Goal: Information Seeking & Learning: Learn about a topic

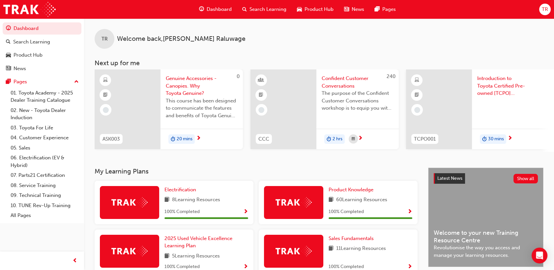
click at [264, 12] on span "Search Learning" at bounding box center [268, 10] width 37 height 8
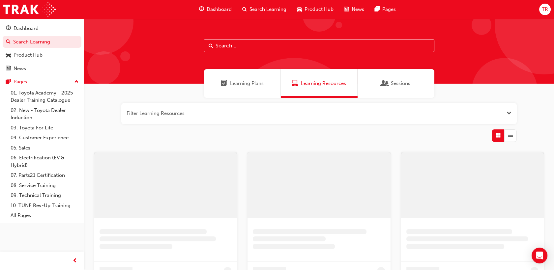
click at [268, 38] on div at bounding box center [319, 50] width 470 height 65
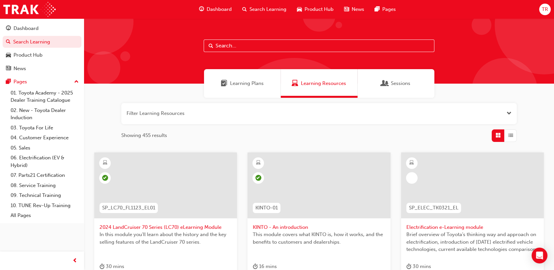
click at [270, 46] on input "text" at bounding box center [319, 46] width 231 height 13
paste input "NM1119"
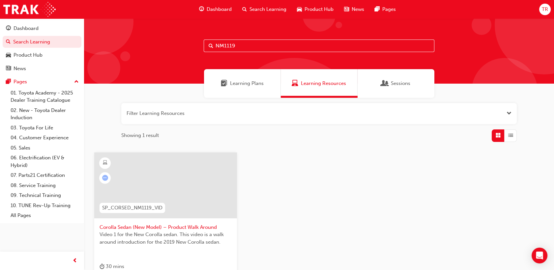
type input "NM1119"
click at [129, 188] on div at bounding box center [165, 186] width 143 height 66
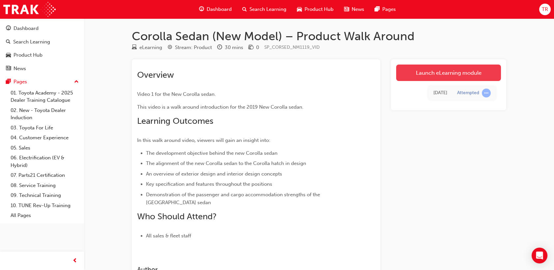
click at [420, 76] on link "Launch eLearning module" at bounding box center [448, 73] width 105 height 16
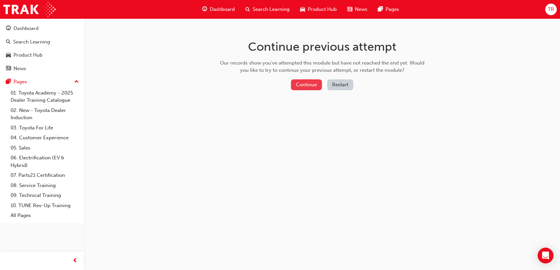
click at [305, 85] on button "Continue" at bounding box center [306, 84] width 31 height 11
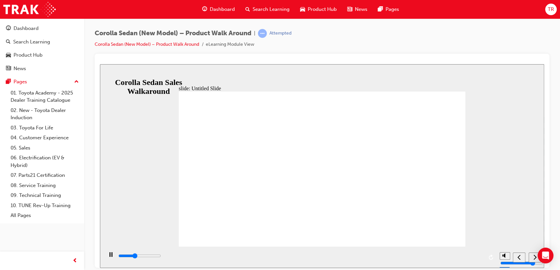
click at [371, 63] on div at bounding box center [322, 61] width 444 height 5
type input "689400"
click at [534, 259] on icon "next" at bounding box center [534, 257] width 3 height 6
drag, startPoint x: 194, startPoint y: 113, endPoint x: 297, endPoint y: 119, distance: 103.1
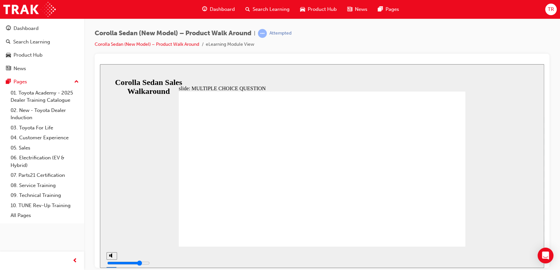
radio input "true"
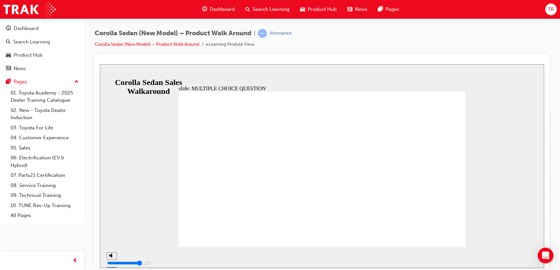
radio input "false"
radio input "true"
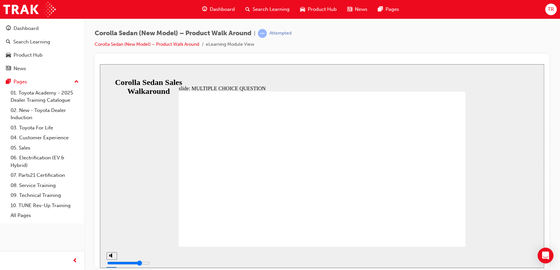
drag, startPoint x: 201, startPoint y: 116, endPoint x: 242, endPoint y: 123, distance: 41.8
drag, startPoint x: 358, startPoint y: 132, endPoint x: 373, endPoint y: 131, distance: 14.9
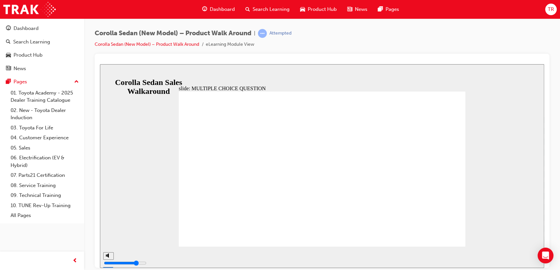
radio input "true"
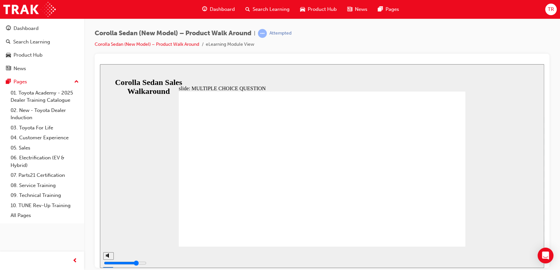
drag, startPoint x: 320, startPoint y: 138, endPoint x: 230, endPoint y: 112, distance: 94.3
drag, startPoint x: 199, startPoint y: 116, endPoint x: 313, endPoint y: 137, distance: 116.4
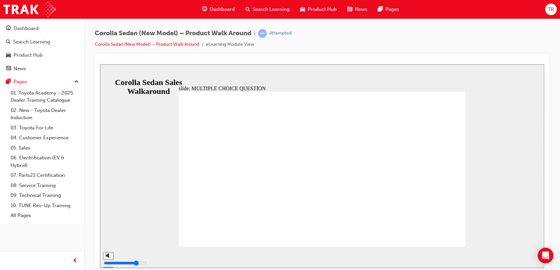
drag, startPoint x: 204, startPoint y: 116, endPoint x: 325, endPoint y: 145, distance: 124.1
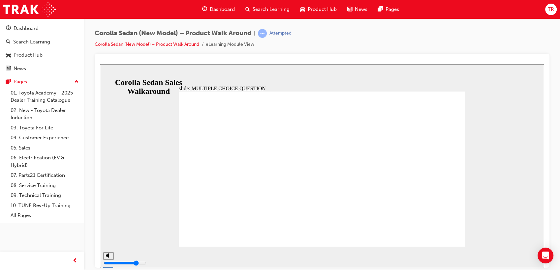
drag, startPoint x: 301, startPoint y: 133, endPoint x: 305, endPoint y: 132, distance: 4.3
drag, startPoint x: 242, startPoint y: 126, endPoint x: 286, endPoint y: 135, distance: 44.3
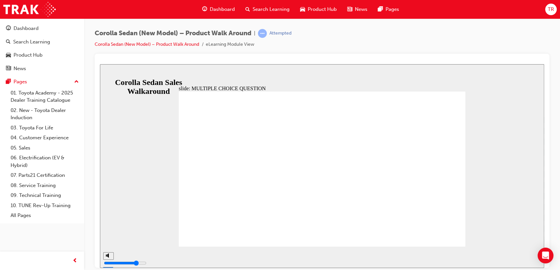
drag, startPoint x: 287, startPoint y: 137, endPoint x: 292, endPoint y: 137, distance: 5.0
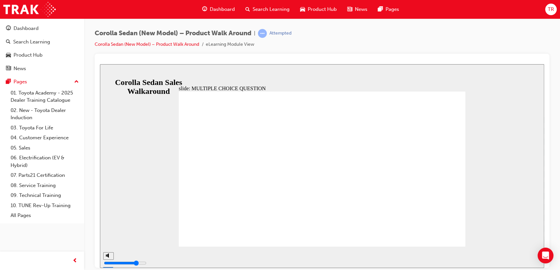
drag, startPoint x: 302, startPoint y: 138, endPoint x: 326, endPoint y: 137, distance: 23.8
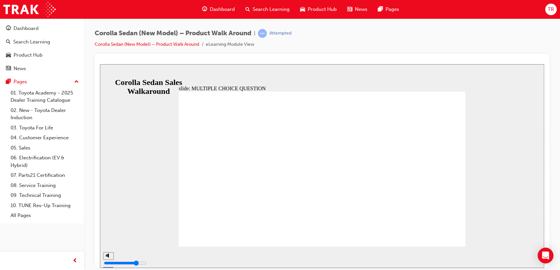
drag, startPoint x: 335, startPoint y: 137, endPoint x: 390, endPoint y: 135, distance: 54.5
drag, startPoint x: 401, startPoint y: 133, endPoint x: 417, endPoint y: 131, distance: 15.6
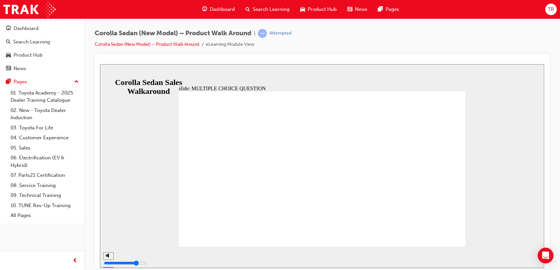
drag, startPoint x: 213, startPoint y: 141, endPoint x: 354, endPoint y: 147, distance: 140.6
radio input "true"
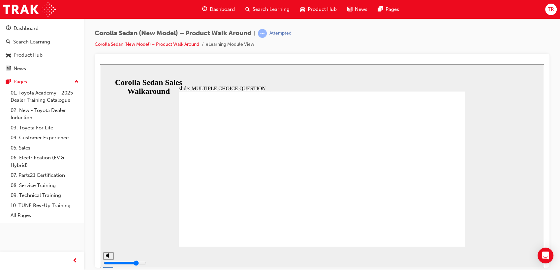
drag, startPoint x: 314, startPoint y: 117, endPoint x: 369, endPoint y: 118, distance: 55.1
drag, startPoint x: 382, startPoint y: 118, endPoint x: 409, endPoint y: 118, distance: 27.0
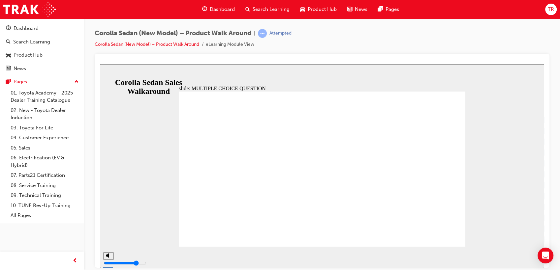
drag, startPoint x: 428, startPoint y: 117, endPoint x: 360, endPoint y: 118, distance: 67.3
drag, startPoint x: 241, startPoint y: 125, endPoint x: 245, endPoint y: 125, distance: 4.0
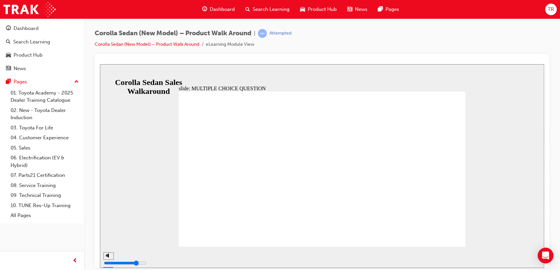
drag, startPoint x: 252, startPoint y: 117, endPoint x: 296, endPoint y: 118, distance: 43.2
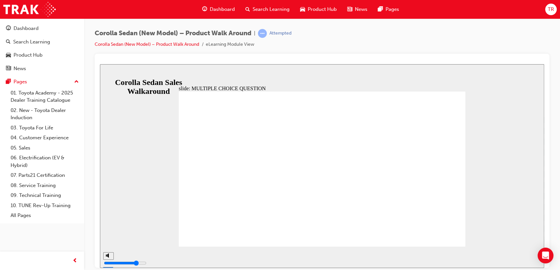
drag, startPoint x: 249, startPoint y: 118, endPoint x: 279, endPoint y: 118, distance: 29.4
drag, startPoint x: 301, startPoint y: 119, endPoint x: 322, endPoint y: 119, distance: 20.8
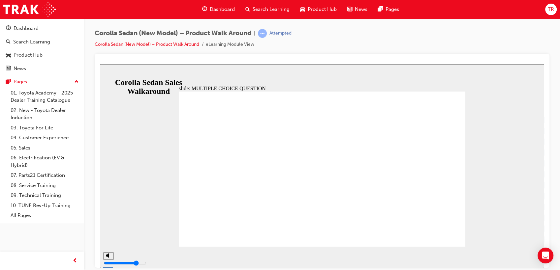
drag, startPoint x: 330, startPoint y: 119, endPoint x: 368, endPoint y: 119, distance: 38.6
drag, startPoint x: 364, startPoint y: 119, endPoint x: 392, endPoint y: 118, distance: 27.7
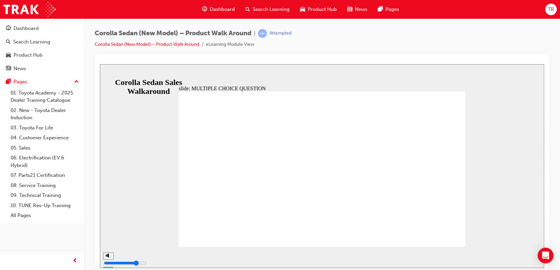
radio input "true"
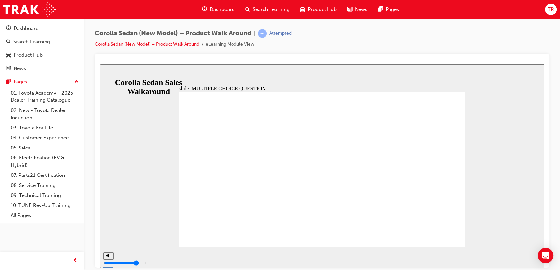
radio input "false"
radio input "true"
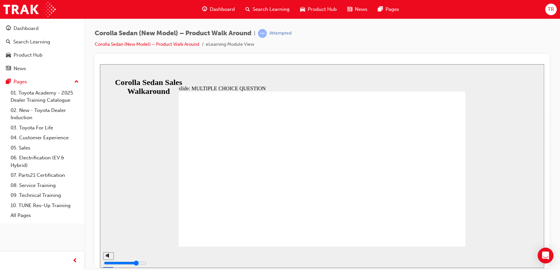
drag, startPoint x: 242, startPoint y: 160, endPoint x: 240, endPoint y: 171, distance: 12.0
radio input "true"
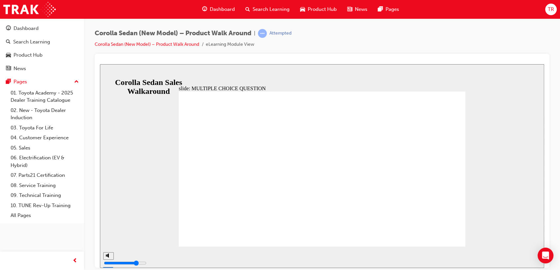
radio input "true"
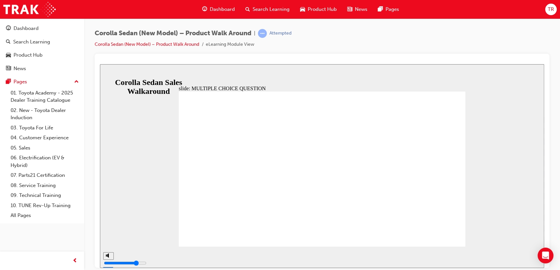
drag, startPoint x: 327, startPoint y: 119, endPoint x: 379, endPoint y: 124, distance: 52.3
drag, startPoint x: 401, startPoint y: 124, endPoint x: 436, endPoint y: 122, distance: 34.7
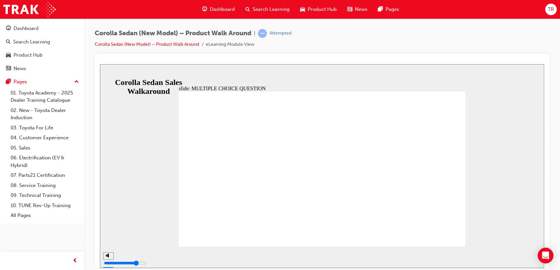
drag, startPoint x: 201, startPoint y: 132, endPoint x: 209, endPoint y: 132, distance: 8.2
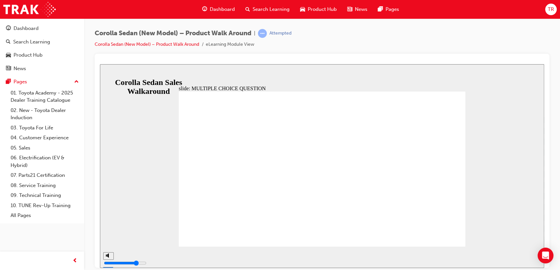
drag, startPoint x: 277, startPoint y: 135, endPoint x: 304, endPoint y: 133, distance: 27.1
drag, startPoint x: 327, startPoint y: 131, endPoint x: 364, endPoint y: 131, distance: 37.3
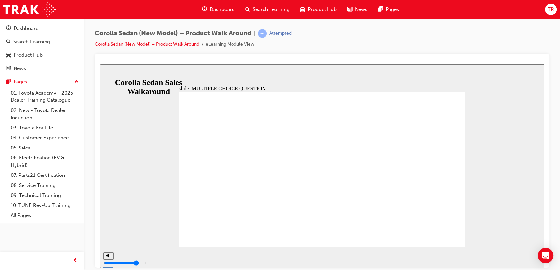
radio input "true"
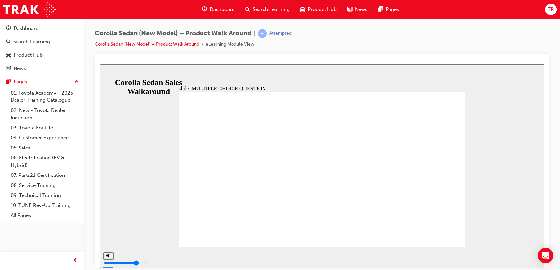
drag, startPoint x: 302, startPoint y: 126, endPoint x: 314, endPoint y: 125, distance: 12.2
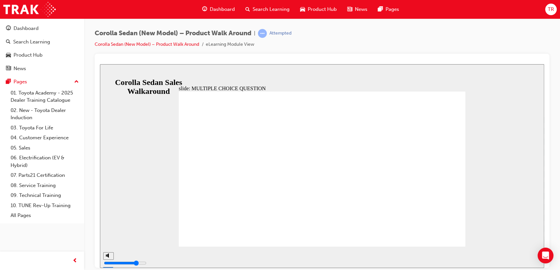
drag, startPoint x: 321, startPoint y: 125, endPoint x: 374, endPoint y: 124, distance: 52.5
drag, startPoint x: 375, startPoint y: 124, endPoint x: 381, endPoint y: 124, distance: 6.6
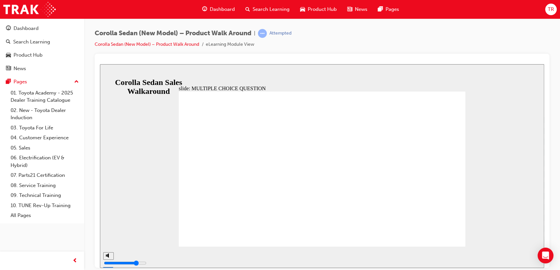
click at [177, 132] on div "slide: MULTIPLE CHOICE QUESTION Quiz 8. A strong body provides added safety to …" at bounding box center [322, 166] width 444 height 204
radio input "true"
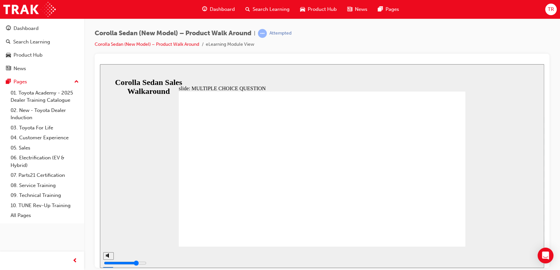
radio input "true"
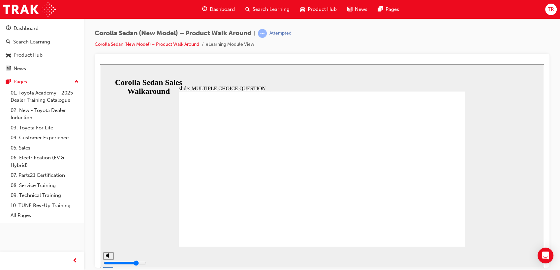
drag, startPoint x: 206, startPoint y: 115, endPoint x: 237, endPoint y: 140, distance: 40.2
drag, startPoint x: 239, startPoint y: 118, endPoint x: 324, endPoint y: 127, distance: 85.3
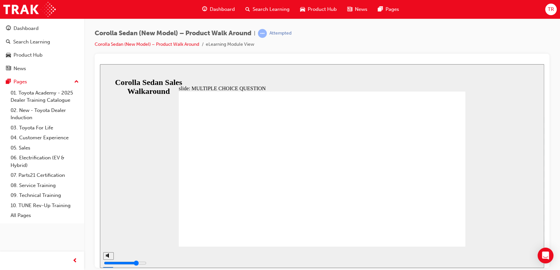
drag, startPoint x: 324, startPoint y: 127, endPoint x: 323, endPoint y: 122, distance: 4.8
drag, startPoint x: 293, startPoint y: 116, endPoint x: 375, endPoint y: 119, distance: 82.5
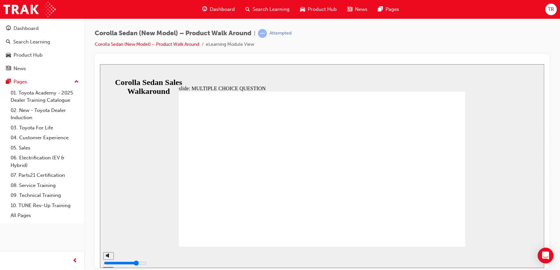
drag, startPoint x: 389, startPoint y: 115, endPoint x: 413, endPoint y: 115, distance: 23.7
radio input "true"
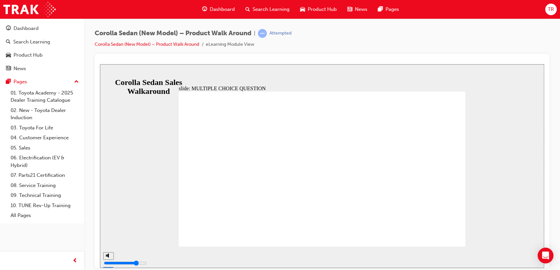
radio input "true"
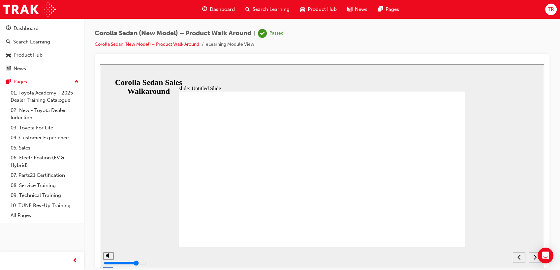
click at [533, 260] on icon "next" at bounding box center [534, 257] width 3 height 6
click at [535, 260] on icon "next" at bounding box center [534, 257] width 3 height 6
click at [532, 260] on div "next" at bounding box center [534, 257] width 7 height 7
click at [533, 259] on div "next" at bounding box center [534, 257] width 7 height 7
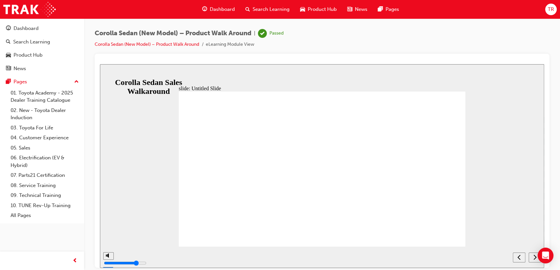
click at [533, 259] on icon "next" at bounding box center [534, 257] width 3 height 6
click at [256, 8] on span "Search Learning" at bounding box center [271, 10] width 37 height 8
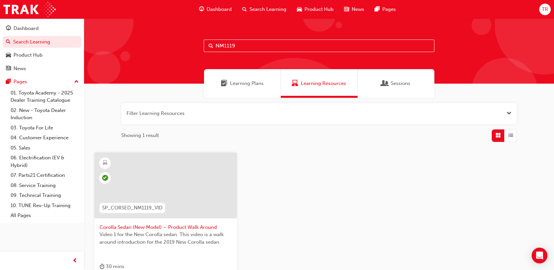
drag, startPoint x: 256, startPoint y: 48, endPoint x: 195, endPoint y: 48, distance: 61.0
click at [168, 48] on div "NM1119" at bounding box center [319, 50] width 470 height 65
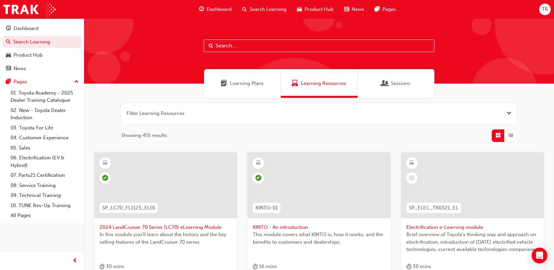
paste input "NM0818"
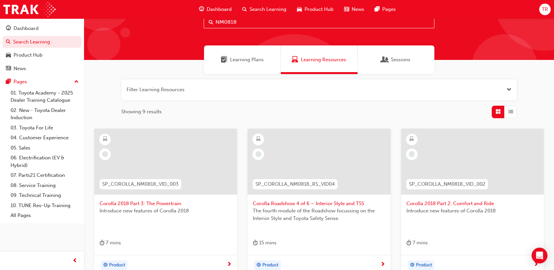
scroll to position [37, 0]
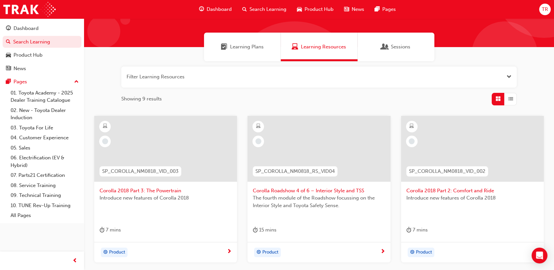
type input "NM0818"
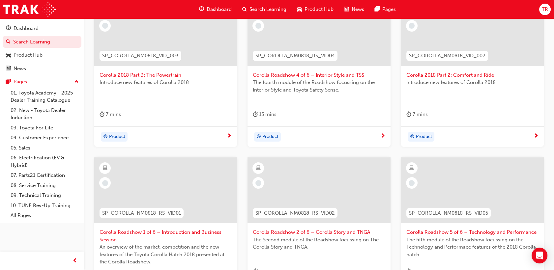
scroll to position [110, 0]
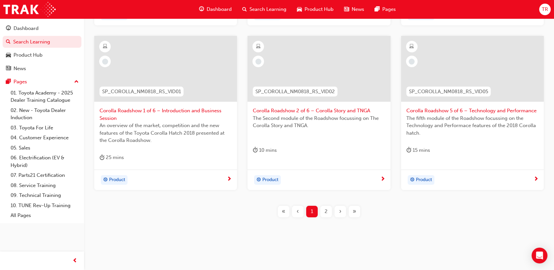
click at [326, 212] on span "2" at bounding box center [326, 212] width 3 height 8
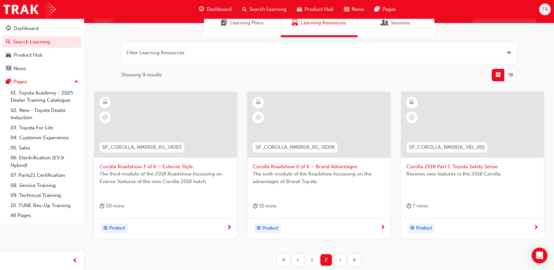
scroll to position [73, 0]
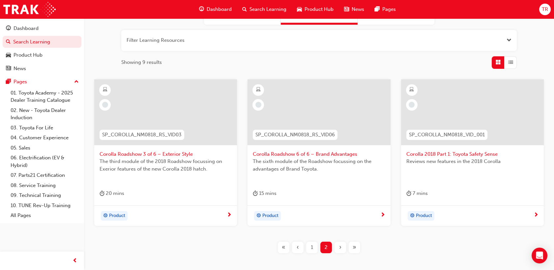
click at [472, 166] on div "Reviews new features in the 2018 Corolla" at bounding box center [473, 171] width 132 height 26
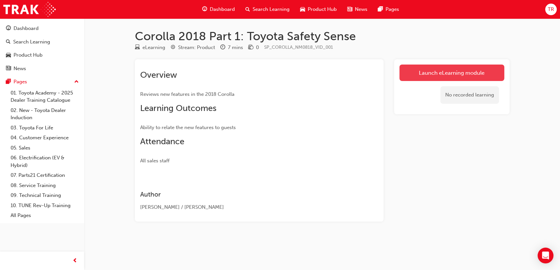
click at [431, 76] on link "Launch eLearning module" at bounding box center [451, 73] width 105 height 16
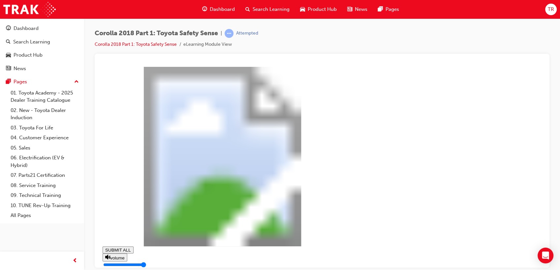
type input "0.039"
type input "0"
type input "0.04"
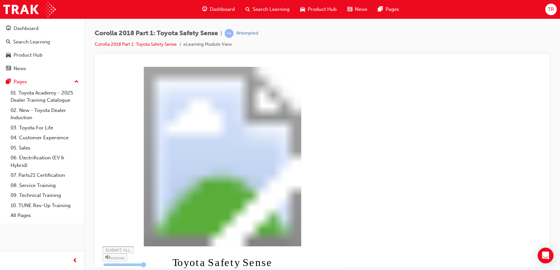
type input "0"
type input "0.042"
type input "1"
type input "0.043"
type input "1"
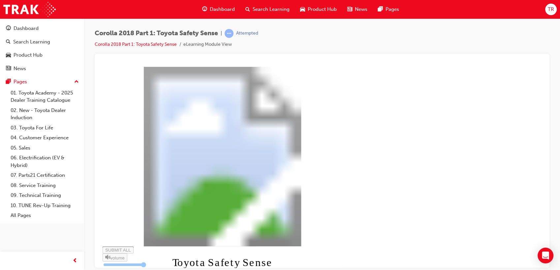
type input "0.044"
type input "1"
type input "0.045"
type input "2"
type input "0.047"
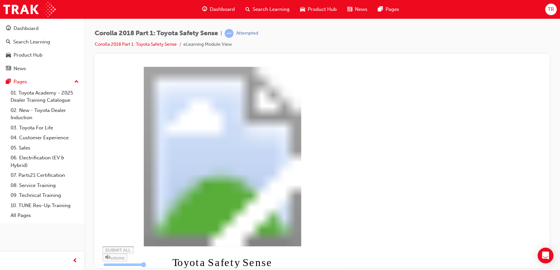
type input "2"
type input "0.048"
type input "2"
type input "0.049"
type input "2"
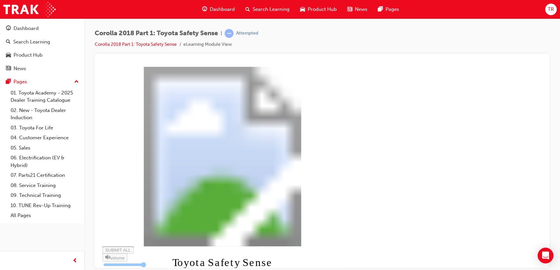
type input "0.051"
type input "3"
type input "0.052"
type input "3"
type input "0.053"
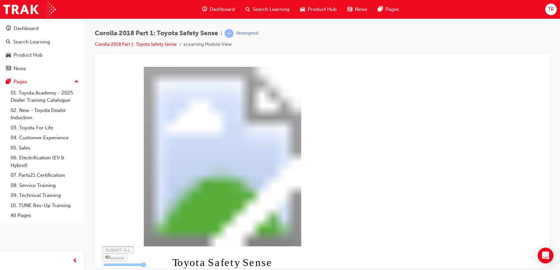
type input "3"
type input "0.054"
type input "3"
type input "0.056"
type input "4"
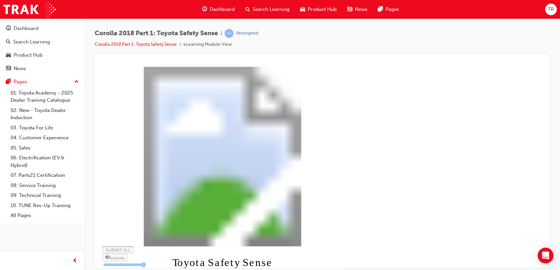
type input "0.057"
type input "4"
type input "0.058"
type input "4"
type input "0.06"
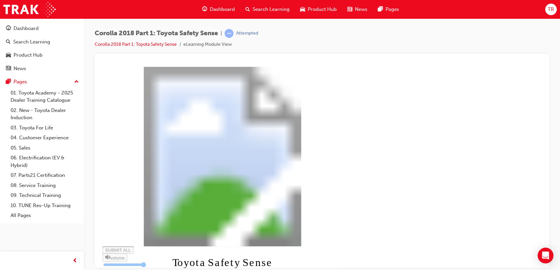
type input "4"
type input "0.061"
type input "5"
type input "0.062"
type input "5"
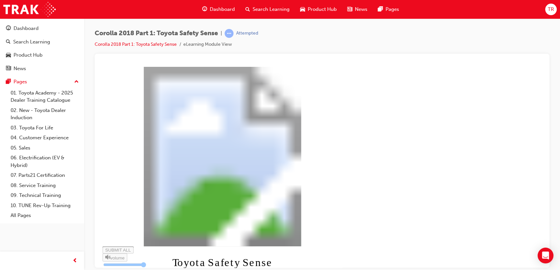
type input "0.064"
type input "5"
type input "0.065"
type input "6"
type input "0.066"
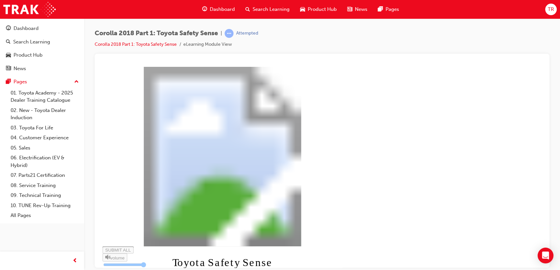
type input "6"
type input "0.067"
type input "6"
type input "0.069"
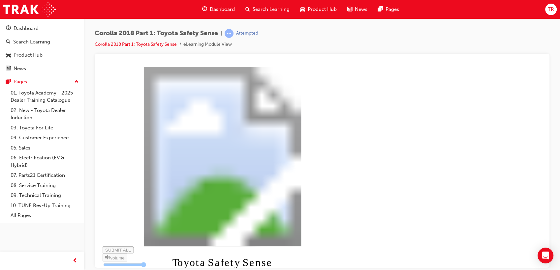
type input "6"
type input "0.07"
type input "7"
type input "0.071"
type input "7"
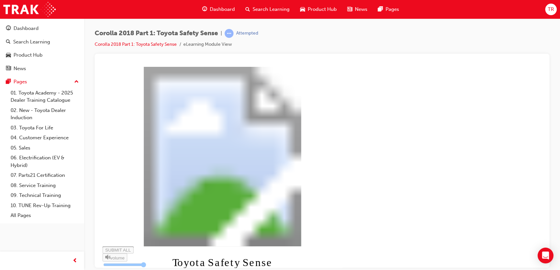
type input "0.073"
type input "7"
type input "0.074"
type input "7"
type input "0.075"
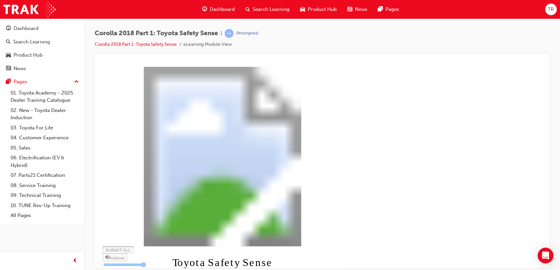
type input "8"
type input "0.077"
type input "8"
type input "0.078"
type input "8"
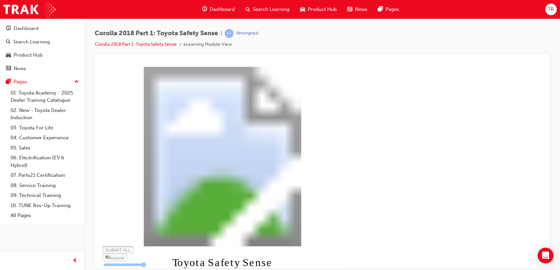
type input "0.079"
type input "8"
type input "0.081"
type input "9"
type input "0.082"
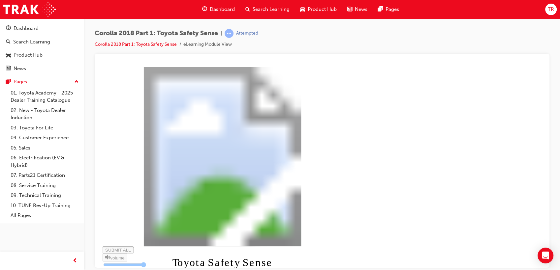
type input "9"
type input "0.083"
type input "9"
type input "0.084"
type input "9"
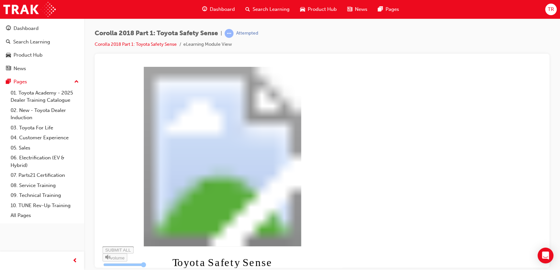
type input "0.086"
type input "10"
type input "0.087"
type input "10"
type input "0.088"
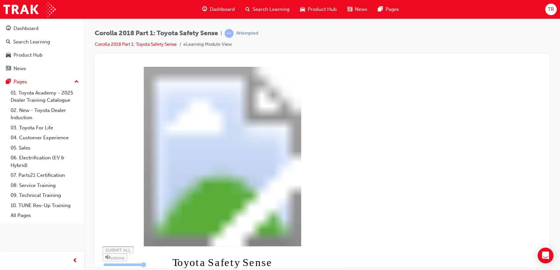
type input "10"
type input "0.09"
type input "11"
type input "0.091"
type input "11"
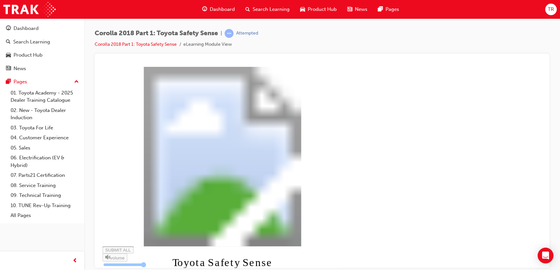
type input "0.092"
type input "11"
type input "0.094"
type input "11"
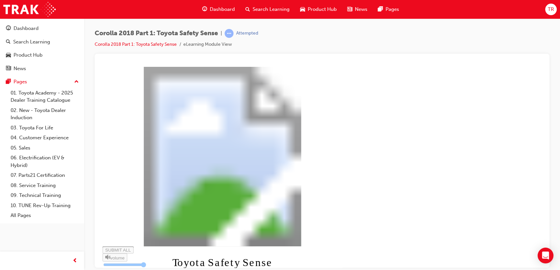
type input "0.095"
type input "12"
type input "0.096"
type input "12"
type input "0.097"
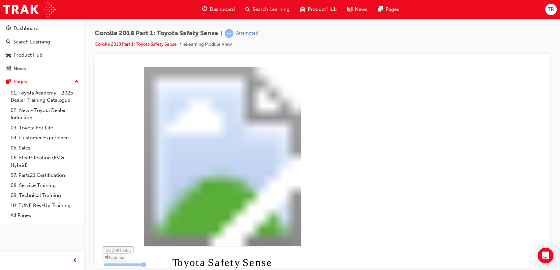
type input "12"
type input "0.099"
type input "12"
type input "0.1"
type input "13"
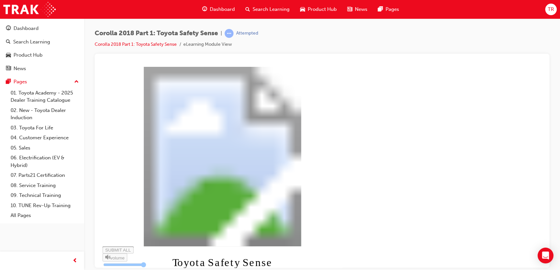
type input "0.101"
type input "13"
type input "0.103"
type input "13"
type input "0.104"
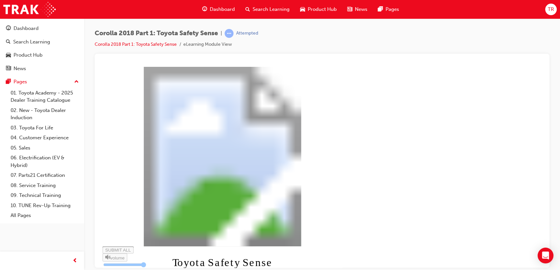
type input "13"
type input "0.105"
type input "14"
type input "0.107"
type input "14"
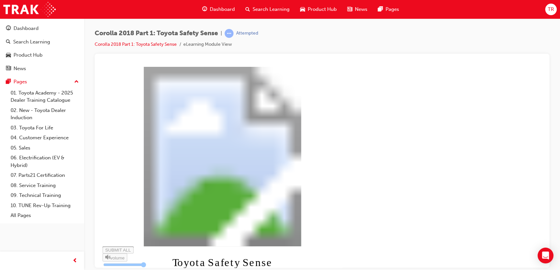
type input "0.108"
type input "14"
type input "0.109"
type input "15"
type input "0.111"
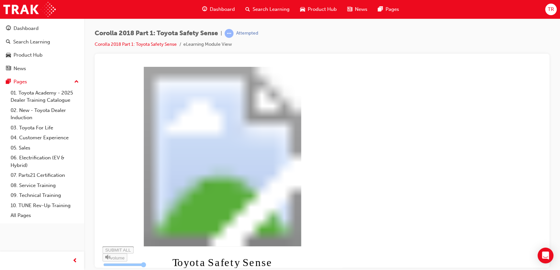
type input "15"
type input "0.112"
type input "15"
type input "0.113"
type input "15"
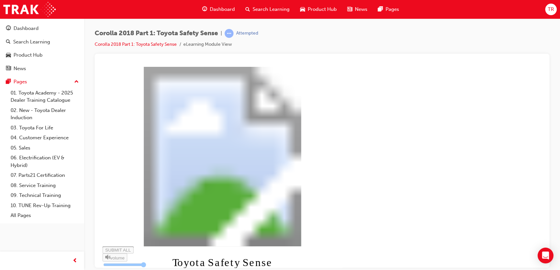
type input "0.114"
type input "16"
type input "0.116"
type input "16"
type input "0.117"
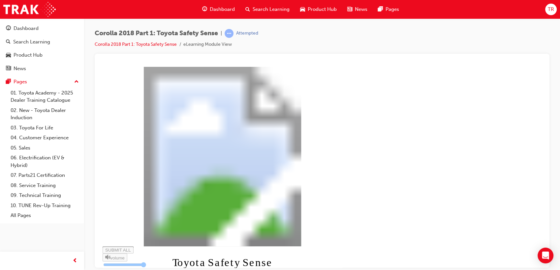
type input "16"
type input "0.118"
type input "16"
type input "0.12"
type input "17"
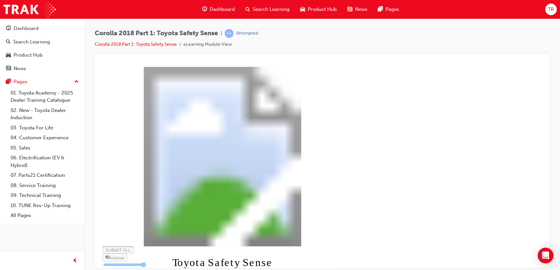
type input "0.121"
type input "17"
type input "0.122"
type input "17"
type input "0.124"
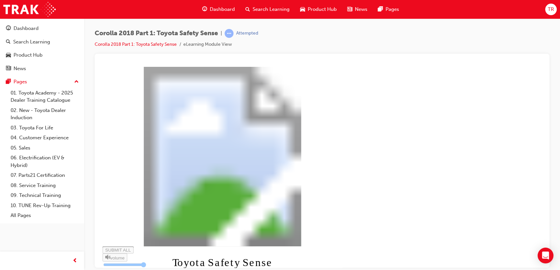
type input "17"
type input "0.125"
type input "18"
type input "0.126"
type input "18"
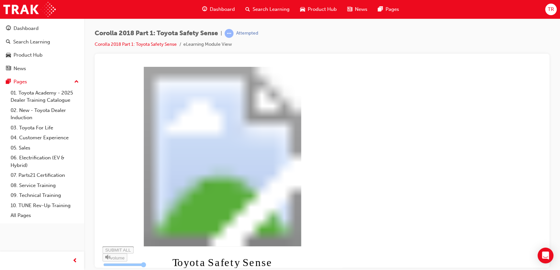
type input "0.127"
type input "18"
type input "0.129"
type input "19"
type input "0.13"
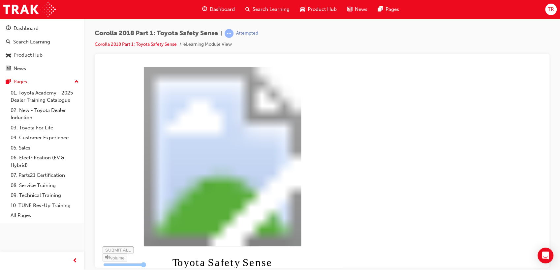
type input "19"
type input "0.131"
type input "19"
type input "0.133"
type input "19"
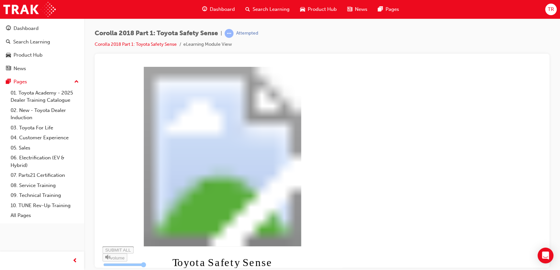
type input "0.134"
type input "20"
type input "0.135"
type input "20"
type input "0.137"
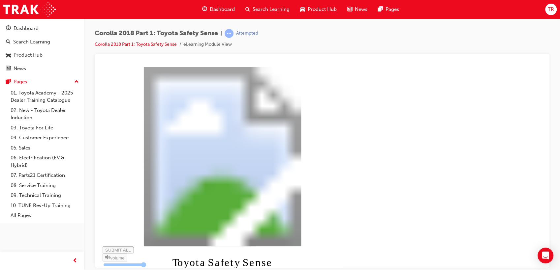
type input "20"
type input "0.138"
type input "20"
type input "0.139"
type input "21"
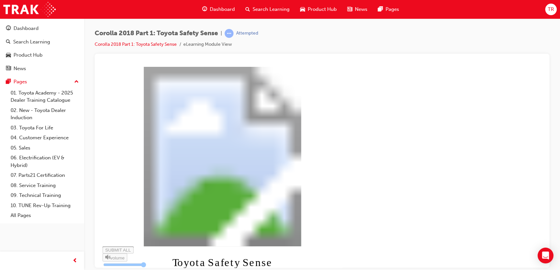
type input "0.14"
type input "21"
type input "0.142"
type input "21"
type input "0.143"
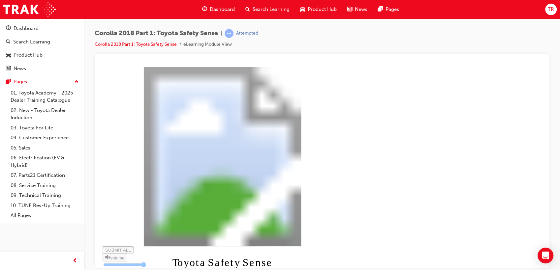
type input "21"
type input "0.144"
type input "22"
type input "0.146"
type input "22"
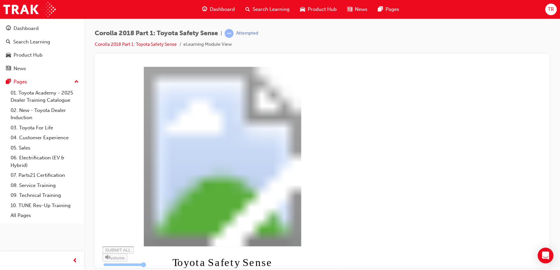
type input "0.147"
type input "22"
type input "0.148"
type input "23"
type input "0.15"
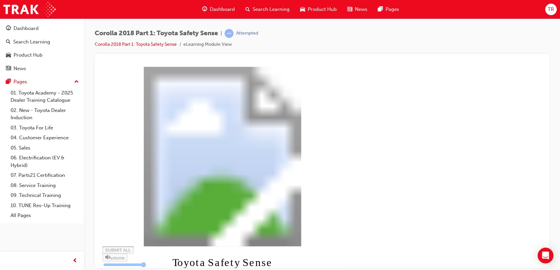
type input "23"
type input "0.151"
type input "23"
type input "0.152"
type input "23"
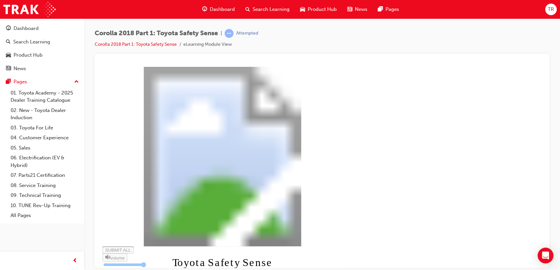
type input "0.153"
type input "24"
type input "0.155"
type input "24"
type input "0.156"
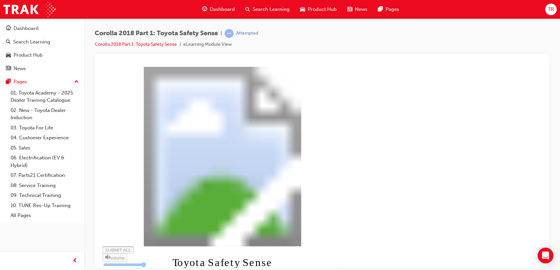
type input "24"
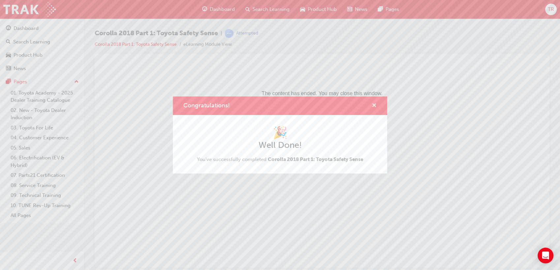
click at [373, 106] on span "cross-icon" at bounding box center [374, 106] width 5 height 6
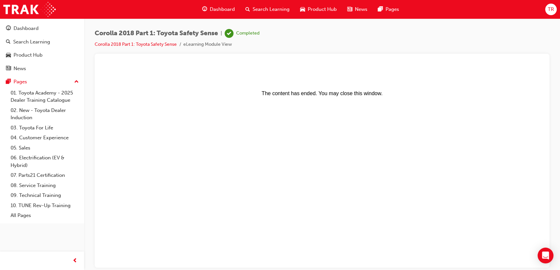
click at [260, 11] on span "Search Learning" at bounding box center [271, 10] width 37 height 8
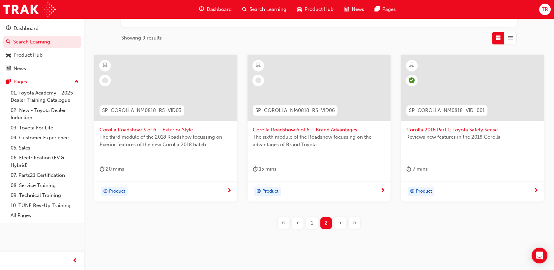
scroll to position [109, 0]
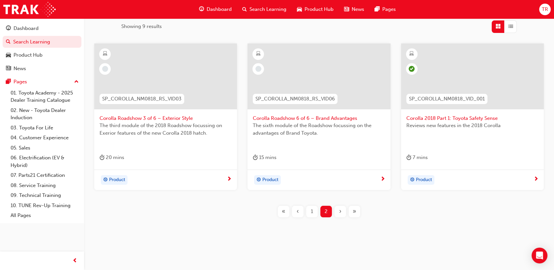
click at [313, 212] on div "1" at bounding box center [312, 212] width 12 height 12
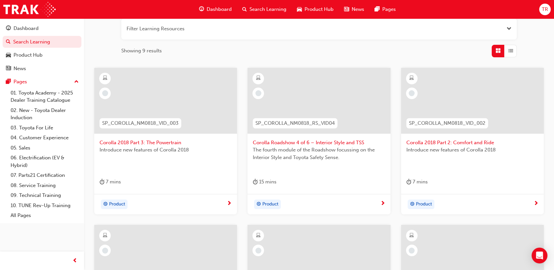
scroll to position [54, 0]
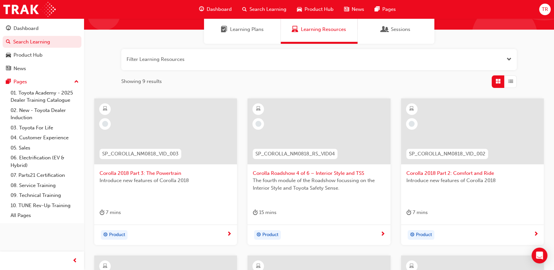
click at [456, 137] on div at bounding box center [472, 132] width 143 height 66
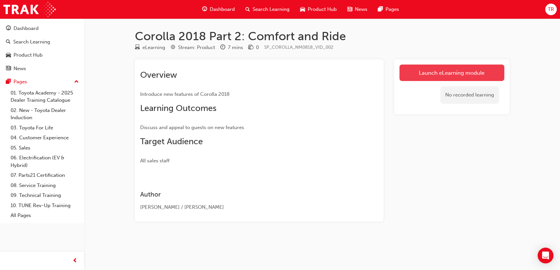
click at [438, 75] on link "Launch eLearning module" at bounding box center [451, 73] width 105 height 16
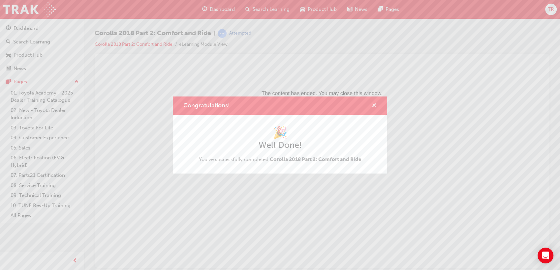
click at [374, 104] on span "cross-icon" at bounding box center [374, 106] width 5 height 6
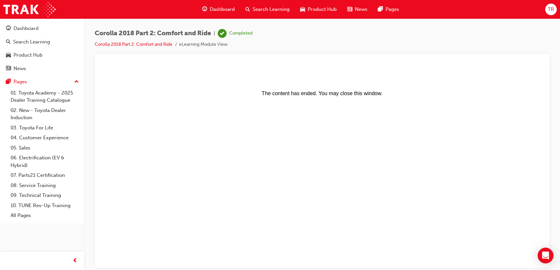
click at [260, 10] on span "Search Learning" at bounding box center [271, 10] width 37 height 8
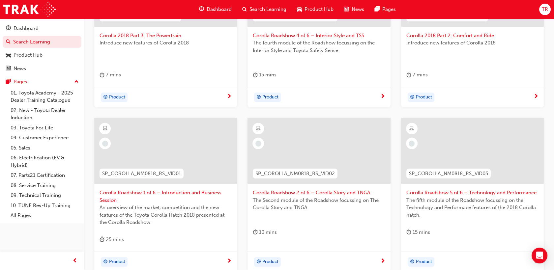
scroll to position [91, 0]
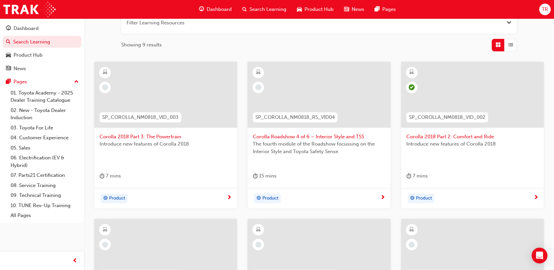
click at [167, 140] on span "Introduce new features of Corolla 2018" at bounding box center [166, 144] width 132 height 8
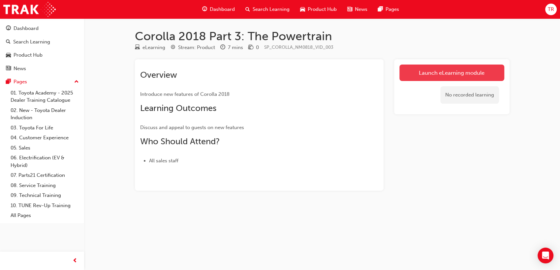
click at [422, 74] on link "Launch eLearning module" at bounding box center [451, 73] width 105 height 16
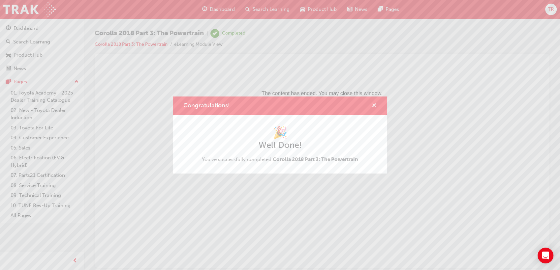
click at [375, 104] on span "cross-icon" at bounding box center [374, 106] width 5 height 6
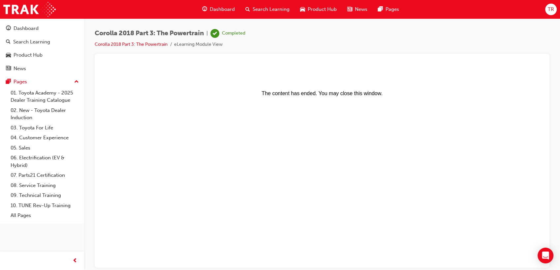
click at [264, 7] on span "Search Learning" at bounding box center [271, 10] width 37 height 8
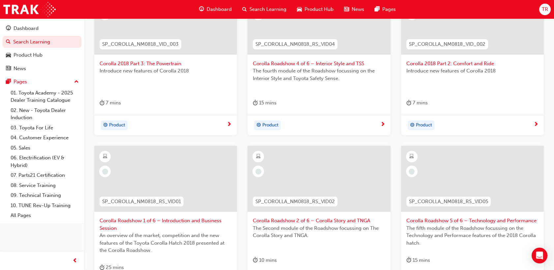
scroll to position [37, 0]
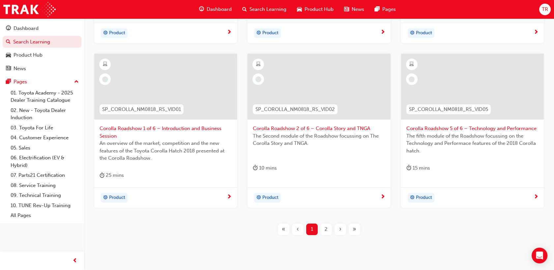
click at [327, 229] on span "2" at bounding box center [326, 230] width 3 height 8
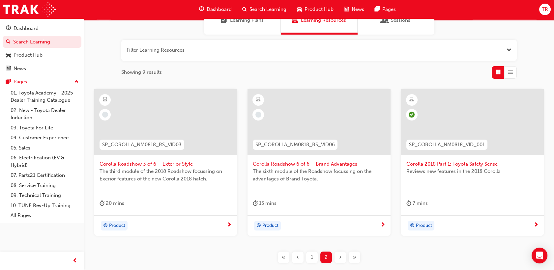
scroll to position [109, 0]
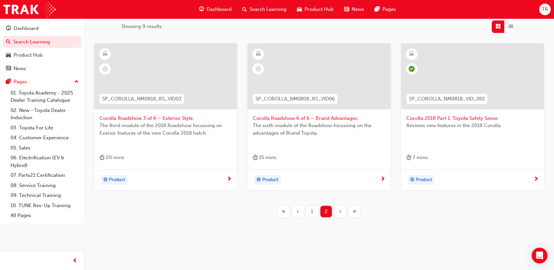
click at [314, 213] on div "1" at bounding box center [312, 212] width 12 height 12
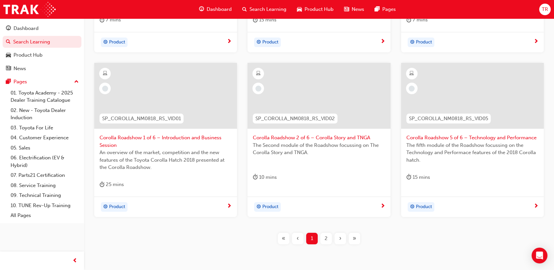
scroll to position [201, 0]
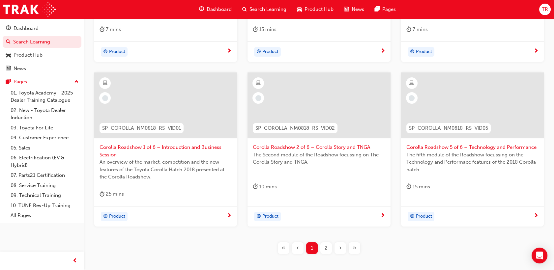
click at [326, 248] on span "2" at bounding box center [326, 249] width 3 height 8
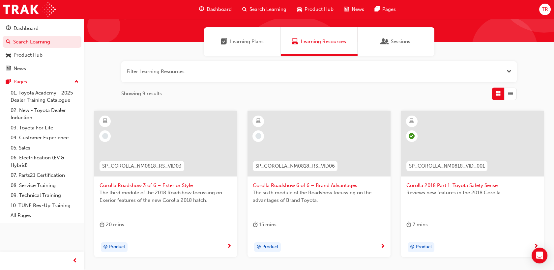
scroll to position [73, 0]
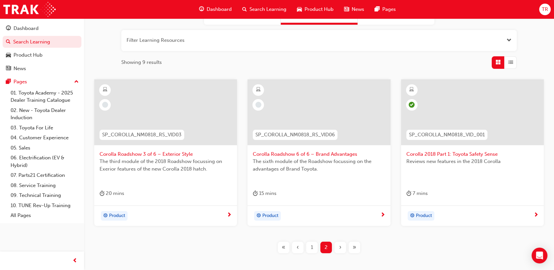
click at [311, 247] on span "1" at bounding box center [312, 248] width 2 height 8
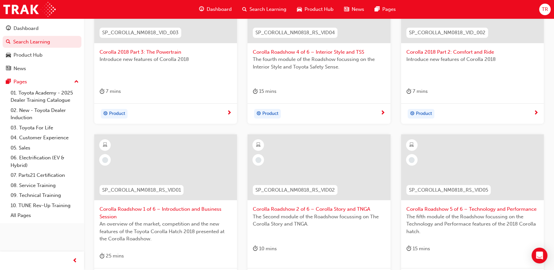
scroll to position [237, 0]
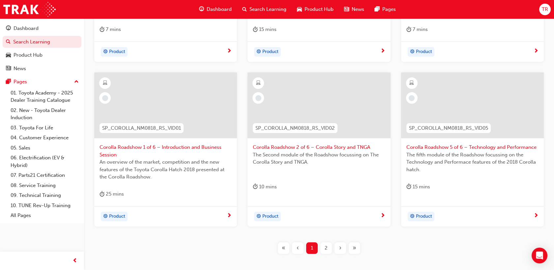
click at [185, 149] on span "Corolla Roadshow 1 of 6 – Introduction and Business Session" at bounding box center [166, 151] width 132 height 15
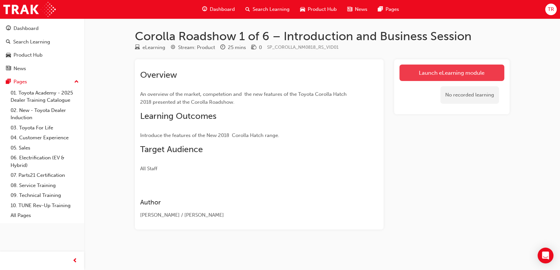
click at [416, 73] on link "Launch eLearning module" at bounding box center [451, 73] width 105 height 16
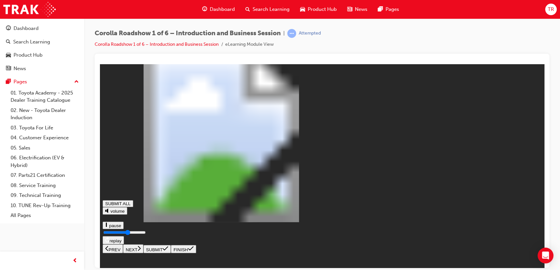
click at [141, 251] on icon at bounding box center [139, 248] width 3 height 6
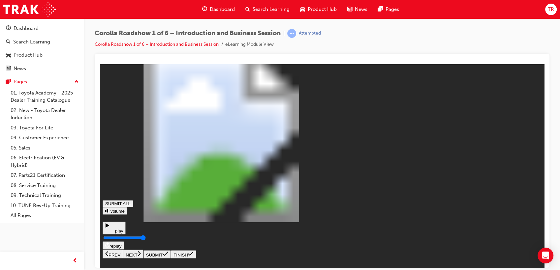
click at [143, 256] on button "NEXT" at bounding box center [133, 254] width 20 height 9
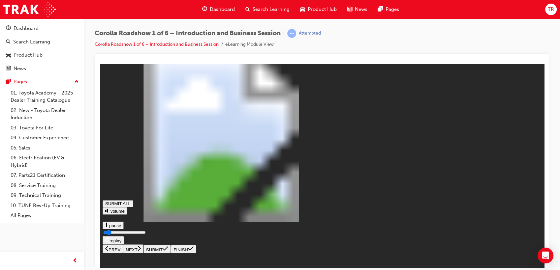
click at [141, 251] on icon at bounding box center [139, 248] width 3 height 6
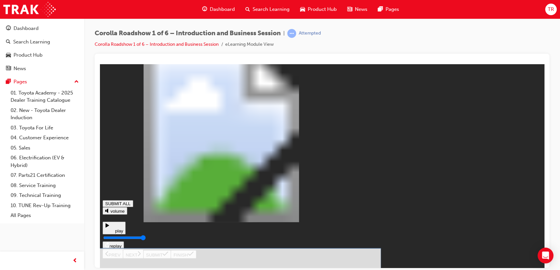
click at [171, 258] on button "SUBMIT" at bounding box center [156, 254] width 27 height 8
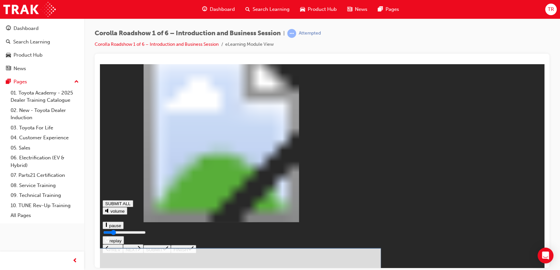
click at [168, 252] on span at bounding box center [166, 249] width 6 height 5
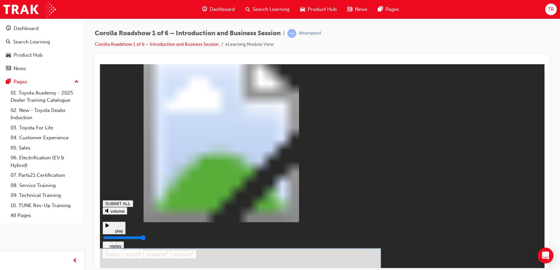
click at [168, 256] on icon at bounding box center [166, 254] width 6 height 4
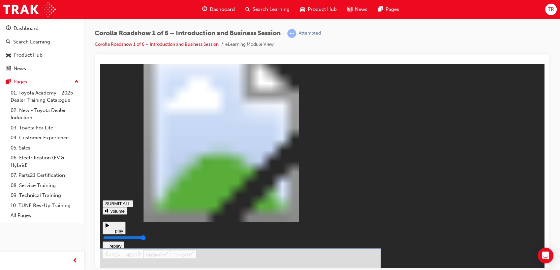
click at [168, 257] on icon at bounding box center [166, 253] width 6 height 5
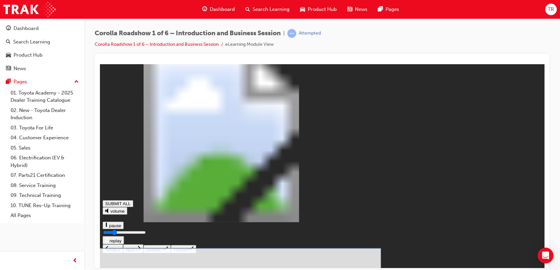
drag, startPoint x: 280, startPoint y: 147, endPoint x: 286, endPoint y: 160, distance: 14.8
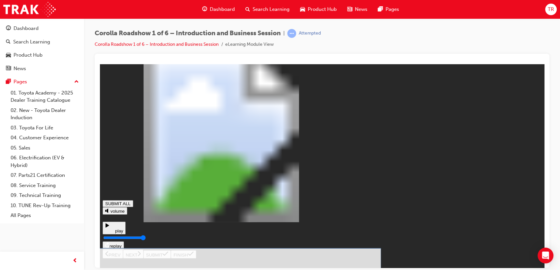
click at [168, 258] on span at bounding box center [166, 255] width 6 height 5
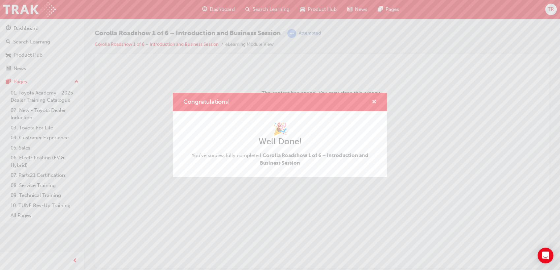
drag, startPoint x: 374, startPoint y: 103, endPoint x: 274, endPoint y: 39, distance: 118.8
click at [374, 103] on span "cross-icon" at bounding box center [374, 103] width 5 height 6
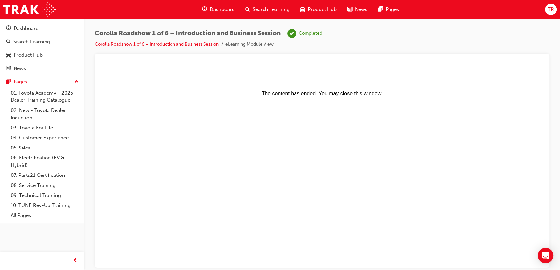
click at [261, 12] on span "Search Learning" at bounding box center [271, 10] width 37 height 8
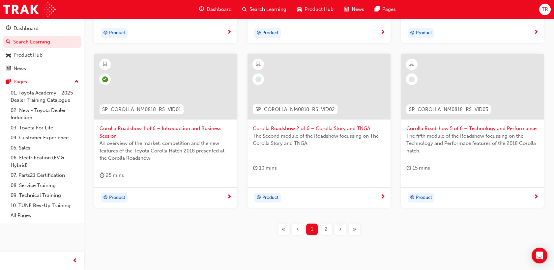
scroll to position [183, 0]
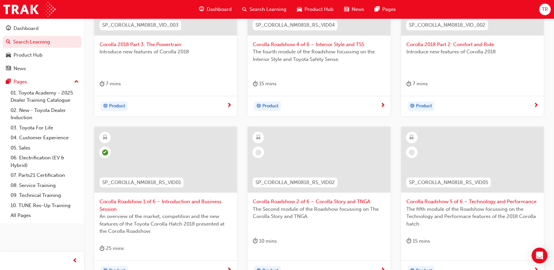
click at [360, 202] on span "Corolla Roadshow 2 of 6 – Corolla Story and TNGA" at bounding box center [319, 202] width 132 height 8
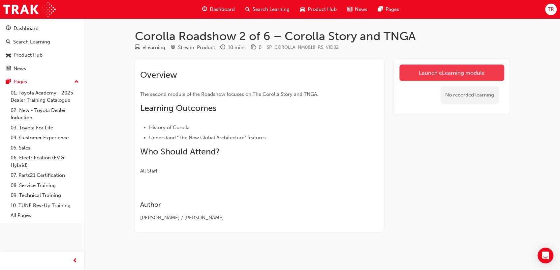
click at [438, 70] on link "Launch eLearning module" at bounding box center [451, 73] width 105 height 16
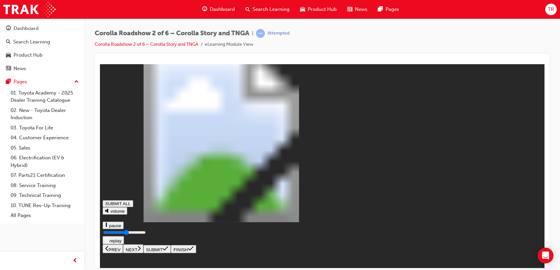
click at [143, 253] on button "NEXT" at bounding box center [133, 248] width 20 height 9
click at [141, 251] on icon at bounding box center [139, 248] width 3 height 6
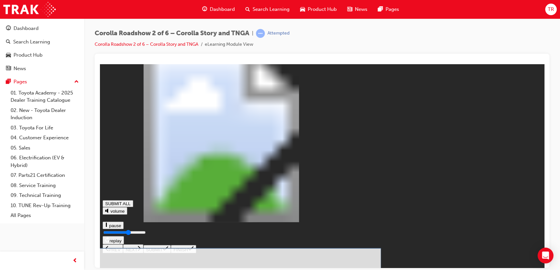
click at [168, 251] on icon at bounding box center [166, 248] width 6 height 5
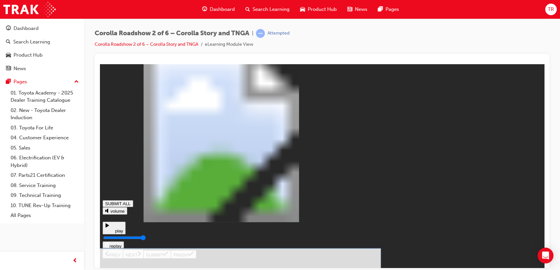
click at [168, 256] on icon at bounding box center [166, 253] width 6 height 5
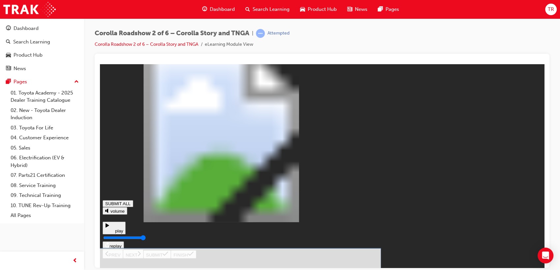
click at [168, 257] on icon at bounding box center [166, 253] width 6 height 5
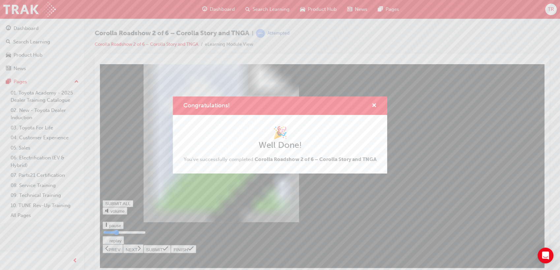
type input "0.285"
click at [373, 105] on span "cross-icon" at bounding box center [374, 106] width 5 height 6
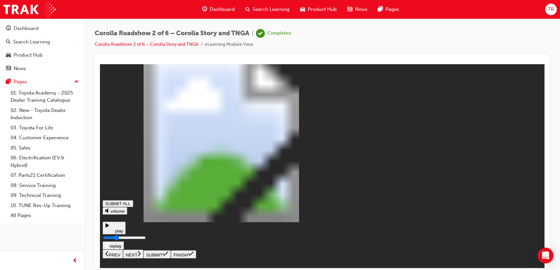
click at [262, 11] on span "Search Learning" at bounding box center [271, 10] width 37 height 8
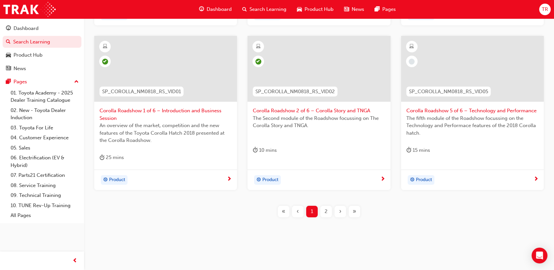
scroll to position [91, 0]
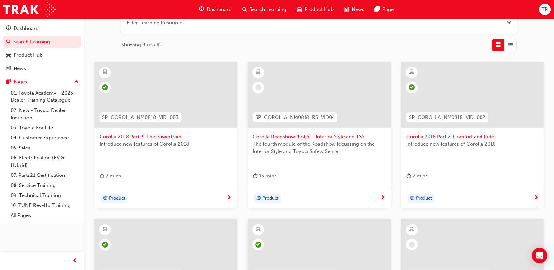
click at [197, 136] on span "Corolla 2018 Part 3: The Powertrain" at bounding box center [166, 137] width 132 height 8
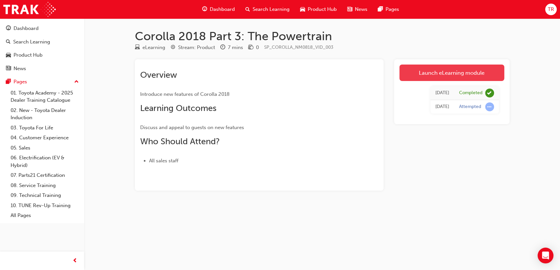
click at [442, 78] on link "Launch eLearning module" at bounding box center [451, 73] width 105 height 16
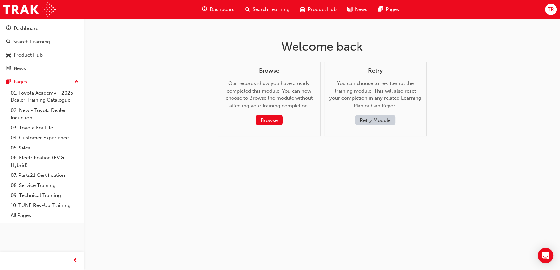
click at [374, 121] on button "Retry Module" at bounding box center [375, 120] width 41 height 11
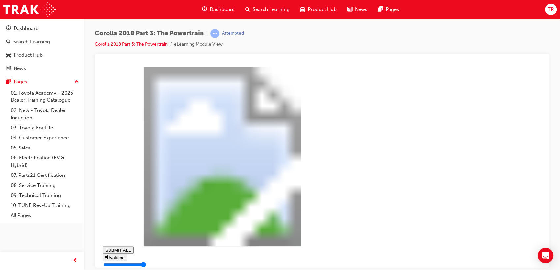
click at [257, 11] on span "Search Learning" at bounding box center [271, 10] width 37 height 8
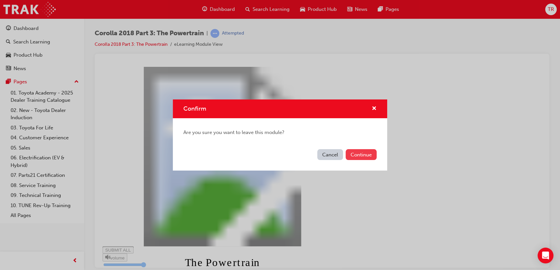
type input "0.016"
click at [359, 159] on button "Continue" at bounding box center [361, 154] width 31 height 11
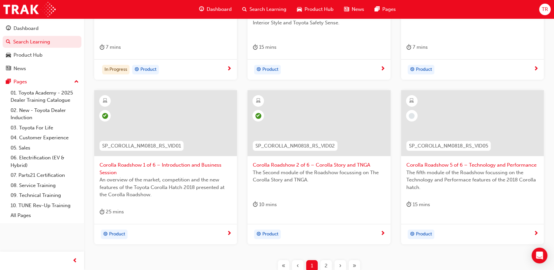
scroll to position [110, 0]
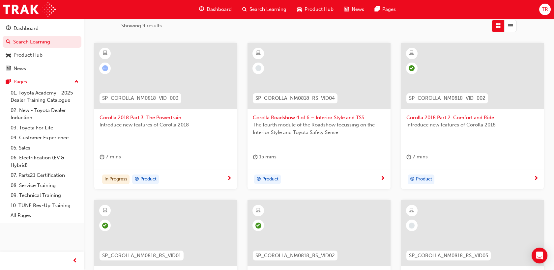
click at [173, 135] on div "Introduce new features of Corolla 2018" at bounding box center [166, 134] width 132 height 26
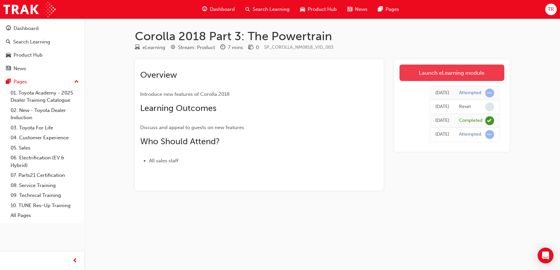
click at [425, 70] on link "Launch eLearning module" at bounding box center [451, 73] width 105 height 16
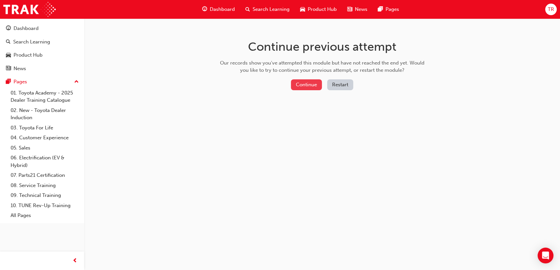
click at [311, 85] on button "Continue" at bounding box center [306, 84] width 31 height 11
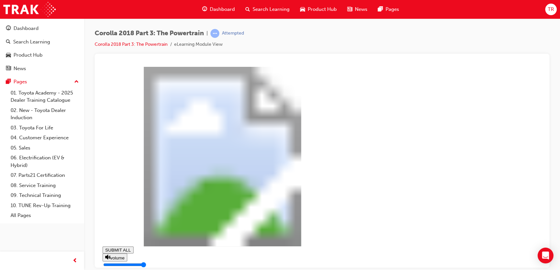
type input "0.204"
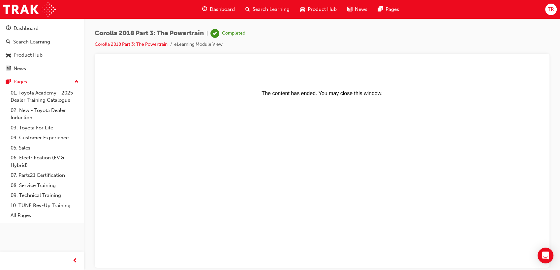
click at [268, 11] on span "Search Learning" at bounding box center [271, 10] width 37 height 8
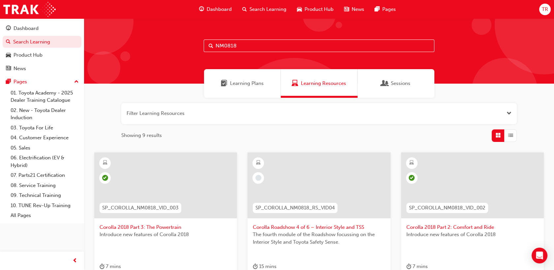
scroll to position [220, 0]
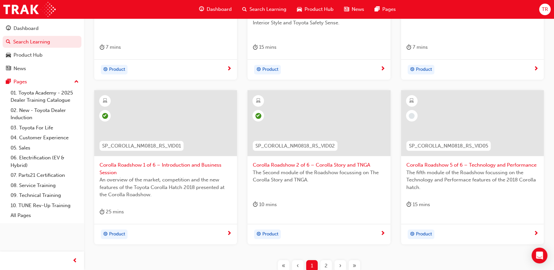
click at [330, 263] on div "2" at bounding box center [327, 267] width 12 height 12
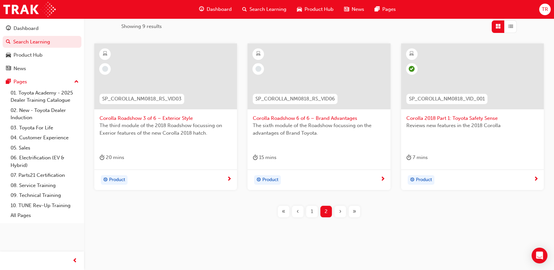
scroll to position [36, 0]
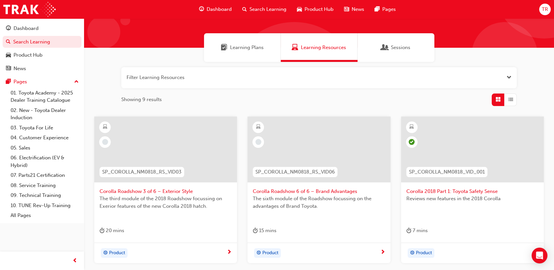
click at [175, 189] on span "Corolla Roadshow 3 of 6 – Exterior Style" at bounding box center [166, 192] width 132 height 8
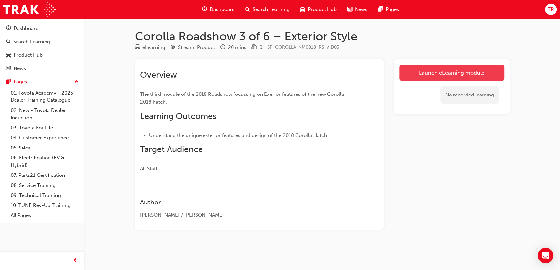
click at [427, 74] on link "Launch eLearning module" at bounding box center [451, 73] width 105 height 16
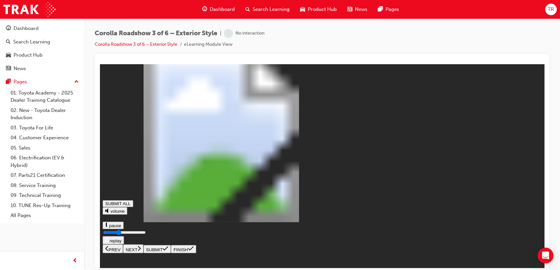
click at [143, 253] on button "NEXT" at bounding box center [133, 248] width 20 height 9
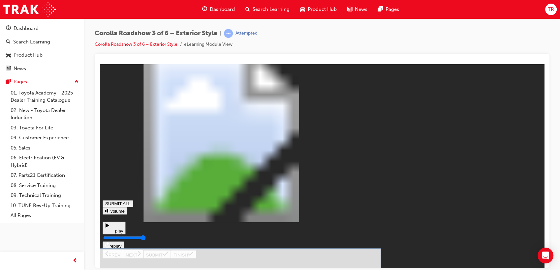
click at [168, 257] on icon at bounding box center [166, 253] width 6 height 5
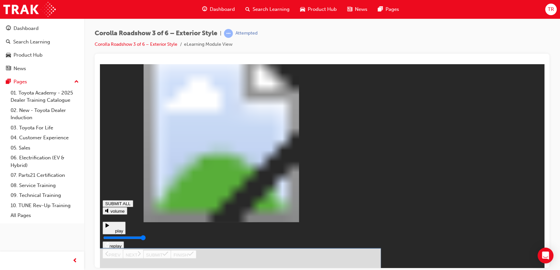
click at [171, 257] on button "SUBMIT" at bounding box center [156, 254] width 27 height 8
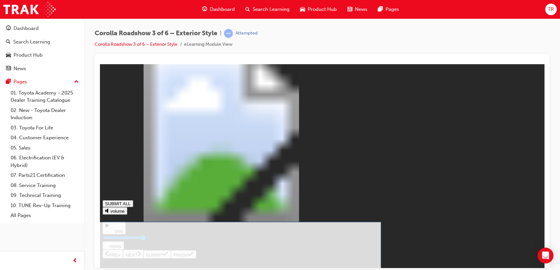
click at [171, 258] on button "SUBMIT" at bounding box center [156, 254] width 27 height 8
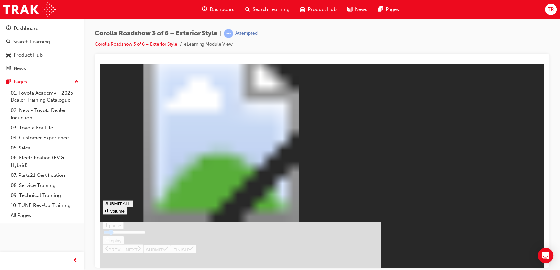
click at [168, 256] on icon at bounding box center [166, 254] width 6 height 4
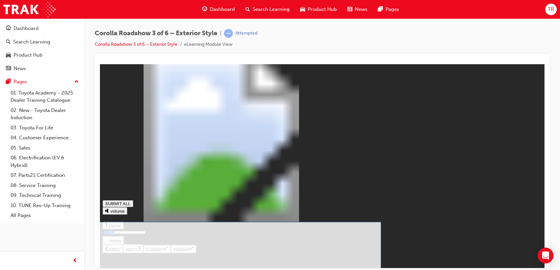
click at [168, 256] on icon at bounding box center [166, 253] width 6 height 5
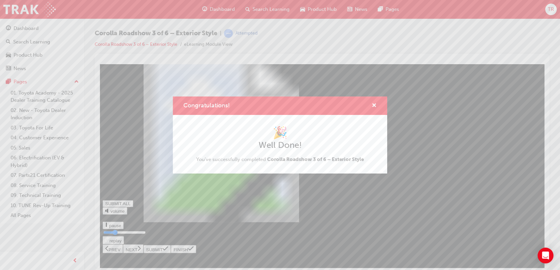
type input "0.247"
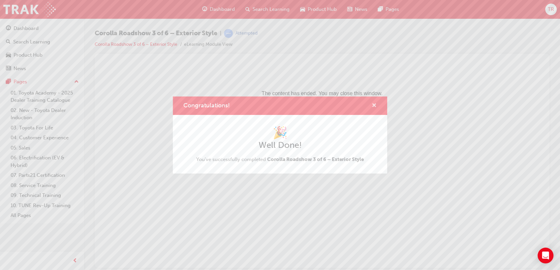
click at [375, 104] on span "cross-icon" at bounding box center [374, 106] width 5 height 6
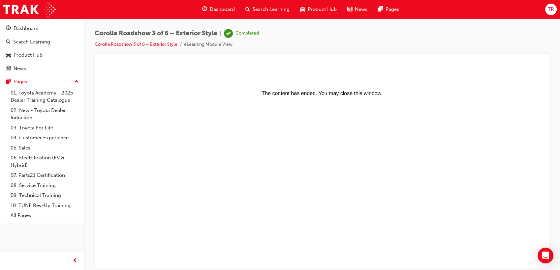
click at [263, 9] on span "Search Learning" at bounding box center [271, 10] width 37 height 8
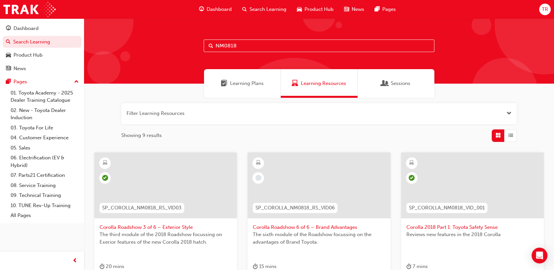
scroll to position [109, 0]
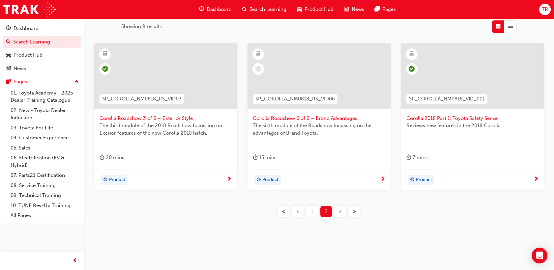
click at [310, 212] on div "1" at bounding box center [312, 212] width 12 height 12
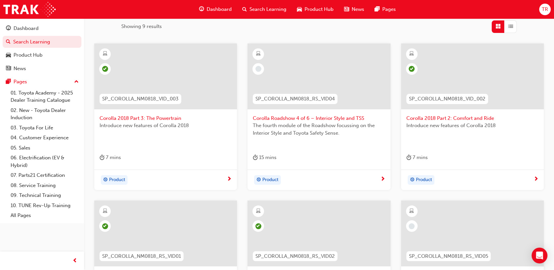
click at [316, 130] on span "The fourth module of the Roadshow focussing on the Interior Style and Toyota Sa…" at bounding box center [319, 129] width 132 height 15
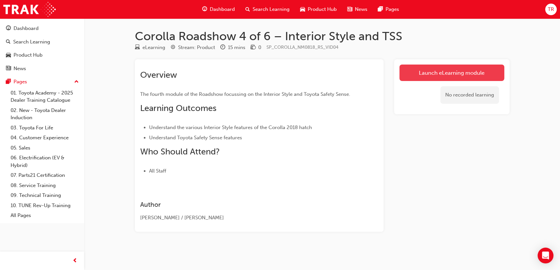
click at [422, 73] on link "Launch eLearning module" at bounding box center [451, 73] width 105 height 16
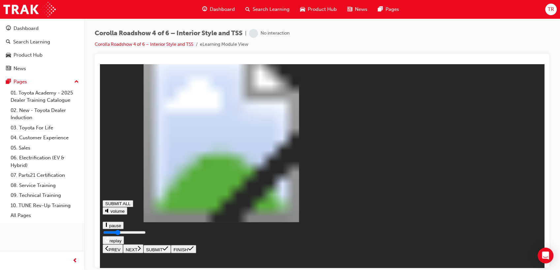
click at [143, 253] on button "NEXT" at bounding box center [133, 248] width 20 height 9
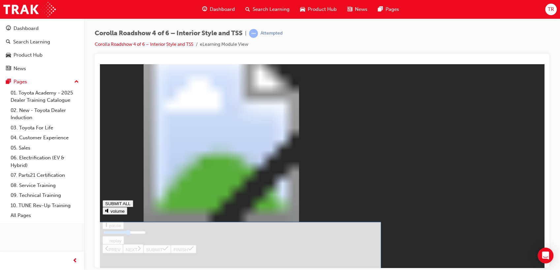
drag, startPoint x: 314, startPoint y: 104, endPoint x: 333, endPoint y: 103, distance: 18.5
drag, startPoint x: 368, startPoint y: 104, endPoint x: 372, endPoint y: 103, distance: 4.0
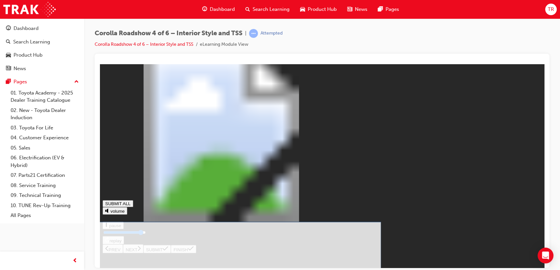
drag, startPoint x: 196, startPoint y: 118, endPoint x: 265, endPoint y: 115, distance: 69.0
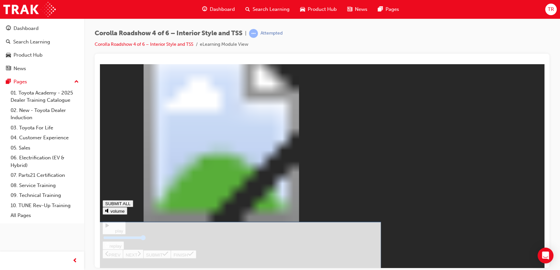
drag, startPoint x: 279, startPoint y: 113, endPoint x: 286, endPoint y: 114, distance: 6.5
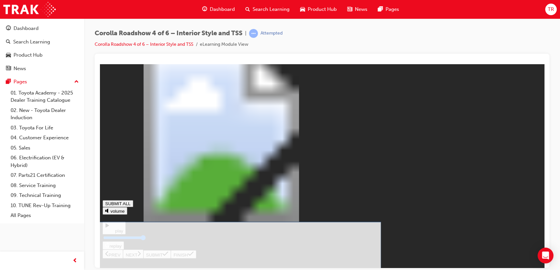
drag, startPoint x: 237, startPoint y: 163, endPoint x: 237, endPoint y: 148, distance: 14.8
click at [168, 256] on icon at bounding box center [166, 253] width 6 height 5
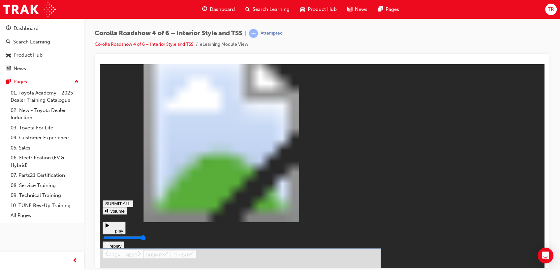
click at [171, 258] on button "SUBMIT" at bounding box center [156, 254] width 27 height 8
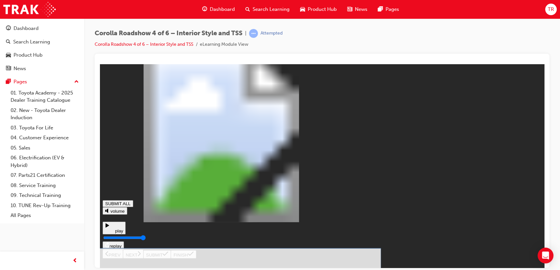
click at [171, 257] on button "SUBMIT" at bounding box center [156, 254] width 27 height 8
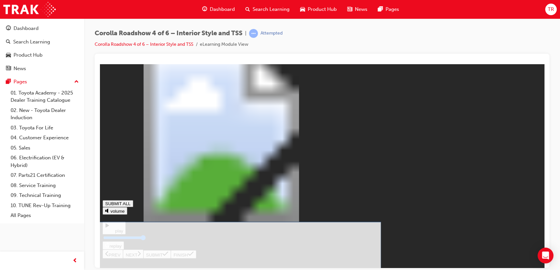
click at [171, 256] on button "SUBMIT" at bounding box center [156, 254] width 27 height 8
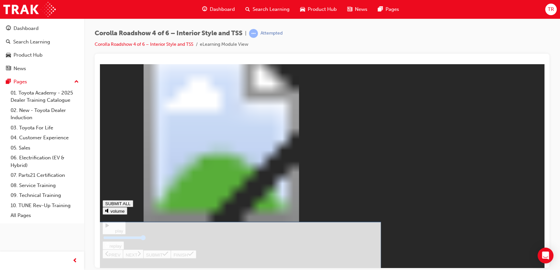
click at [168, 257] on icon at bounding box center [166, 253] width 6 height 5
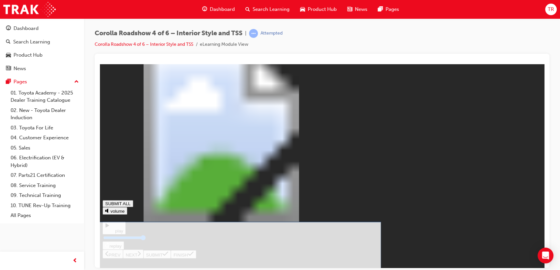
click at [168, 257] on icon at bounding box center [166, 253] width 6 height 5
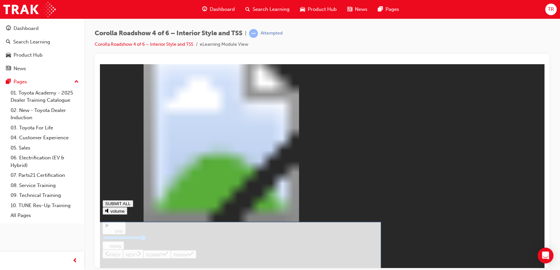
click at [168, 257] on icon at bounding box center [166, 253] width 6 height 5
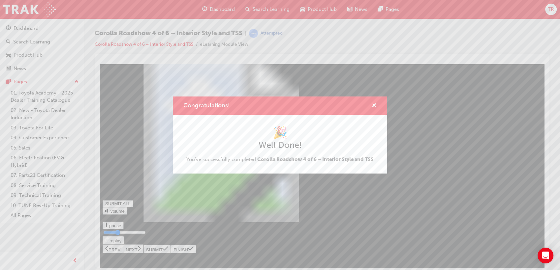
type input "0.326"
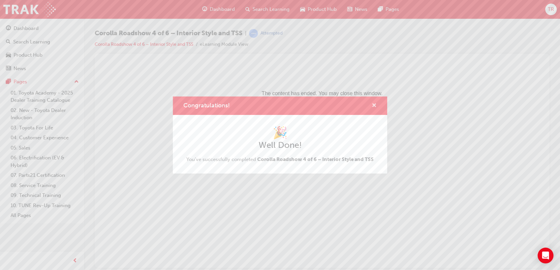
click at [375, 103] on span "cross-icon" at bounding box center [374, 106] width 5 height 6
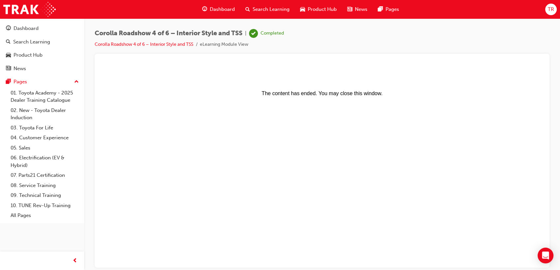
click at [251, 12] on div "Search Learning" at bounding box center [267, 10] width 55 height 14
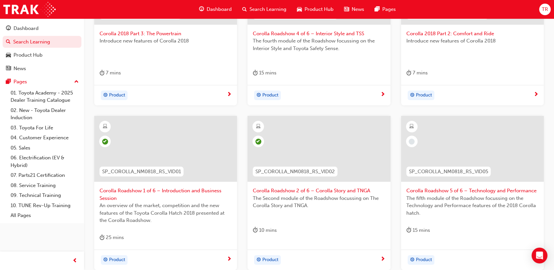
scroll to position [220, 0]
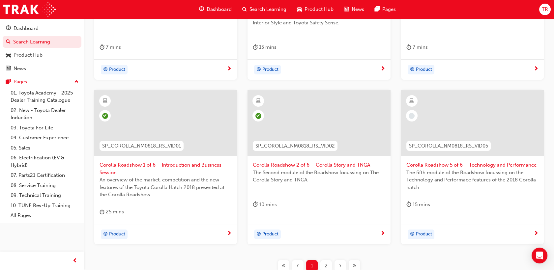
click at [461, 174] on span "The fifth module of the Roadshow focussing on the Technology and Performace fea…" at bounding box center [473, 180] width 132 height 22
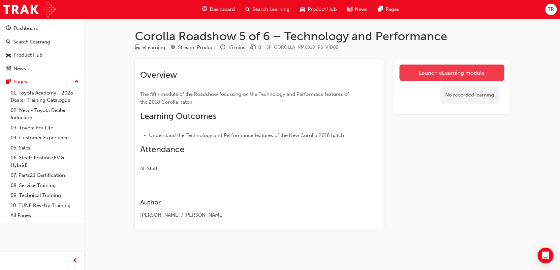
click at [426, 73] on link "Launch eLearning module" at bounding box center [451, 73] width 105 height 16
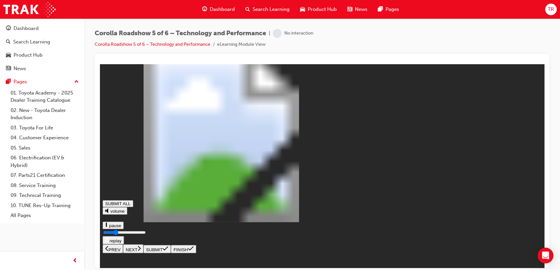
click at [143, 253] on button "NEXT" at bounding box center [133, 248] width 20 height 9
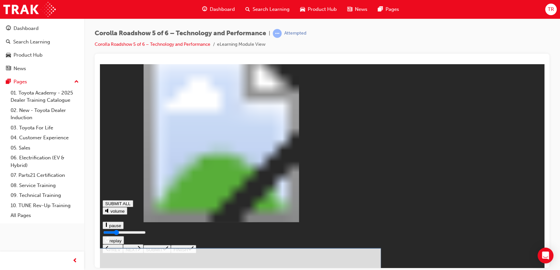
drag, startPoint x: 197, startPoint y: 111, endPoint x: 418, endPoint y: 111, distance: 220.6
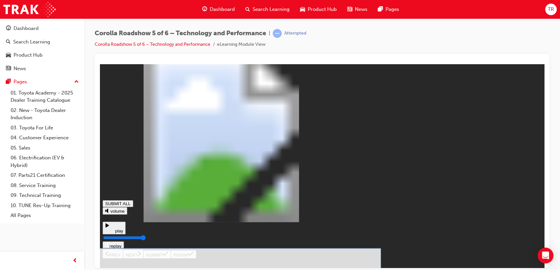
drag, startPoint x: 247, startPoint y: 112, endPoint x: 310, endPoint y: 118, distance: 63.0
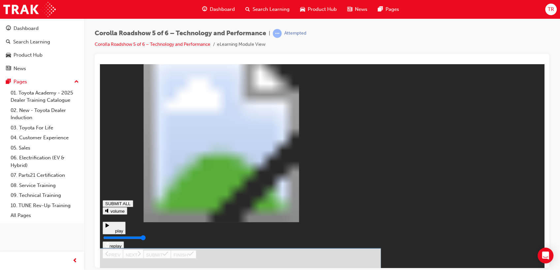
click at [168, 256] on icon at bounding box center [166, 254] width 6 height 4
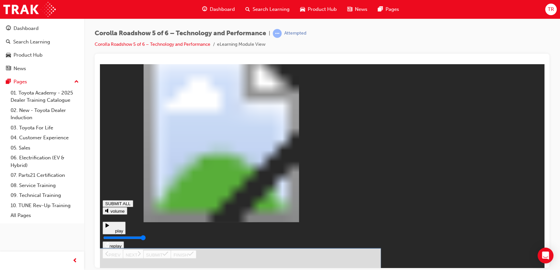
click at [168, 256] on icon at bounding box center [166, 254] width 6 height 4
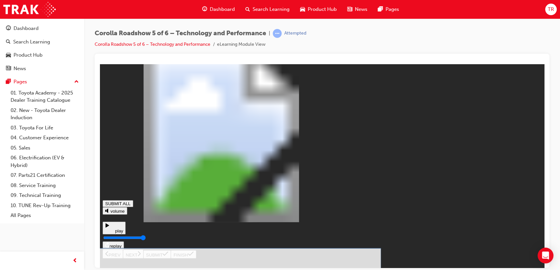
click at [168, 256] on icon at bounding box center [166, 254] width 6 height 4
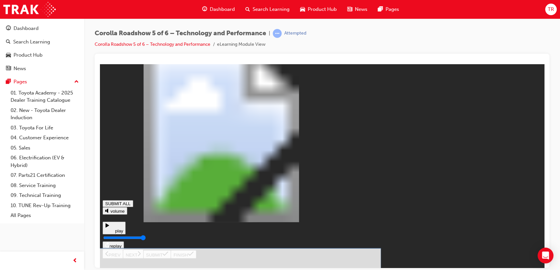
click at [171, 259] on button "SUBMIT" at bounding box center [156, 254] width 27 height 8
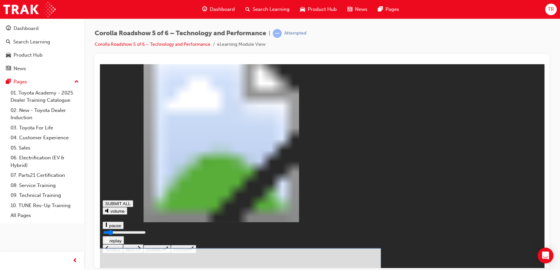
click at [168, 251] on icon at bounding box center [166, 248] width 6 height 5
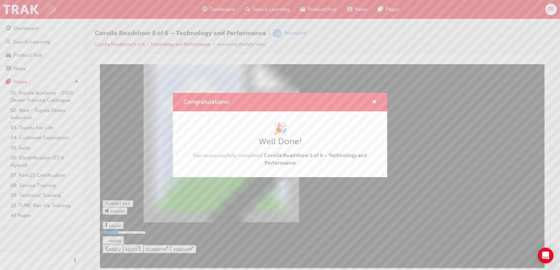
type input "0.26"
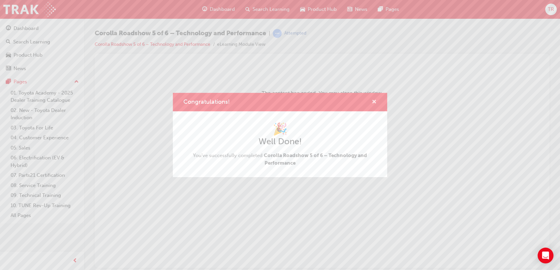
click at [374, 102] on span "cross-icon" at bounding box center [374, 103] width 5 height 6
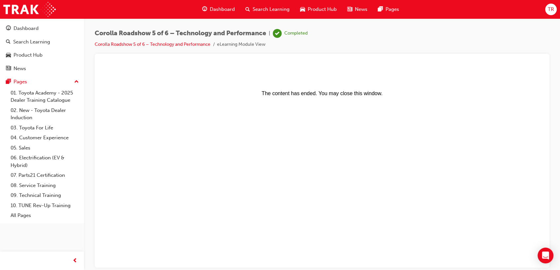
click at [258, 9] on span "Search Learning" at bounding box center [271, 10] width 37 height 8
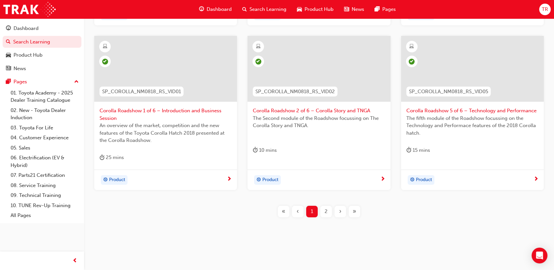
click at [323, 214] on div "2" at bounding box center [327, 212] width 12 height 12
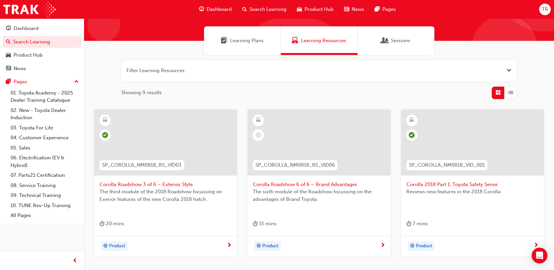
scroll to position [73, 0]
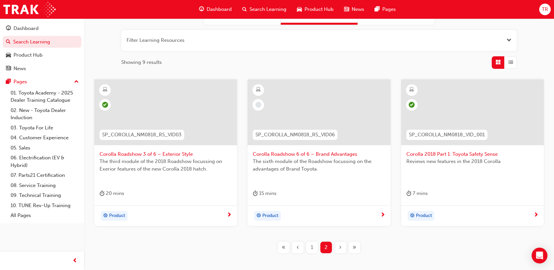
click at [315, 245] on div "1" at bounding box center [312, 248] width 12 height 12
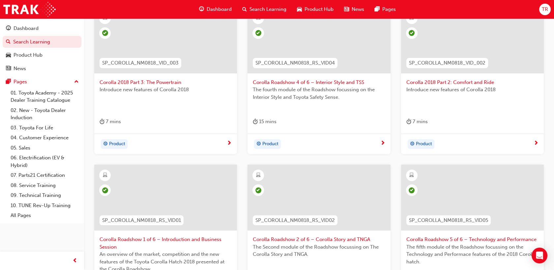
scroll to position [220, 0]
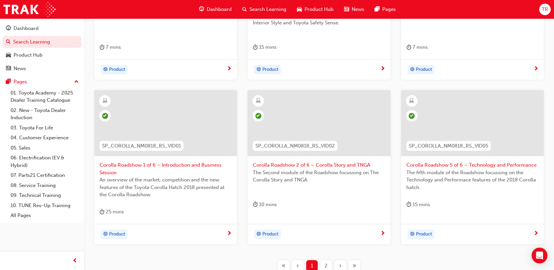
click at [328, 264] on div "2" at bounding box center [327, 267] width 12 height 12
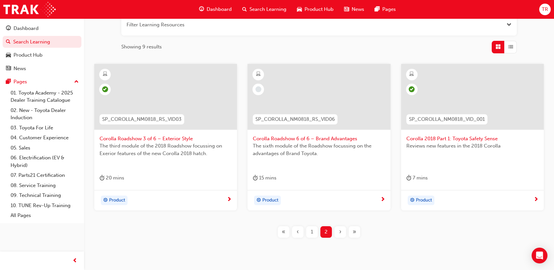
scroll to position [73, 0]
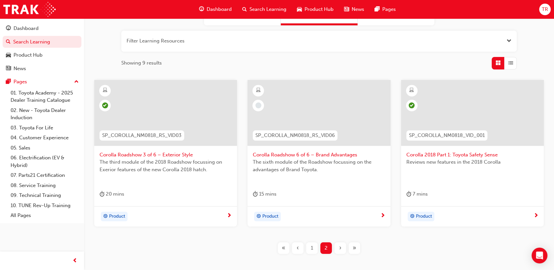
click at [307, 157] on span "Corolla Roadshow 6 of 6 – Brand Advantages" at bounding box center [319, 155] width 132 height 8
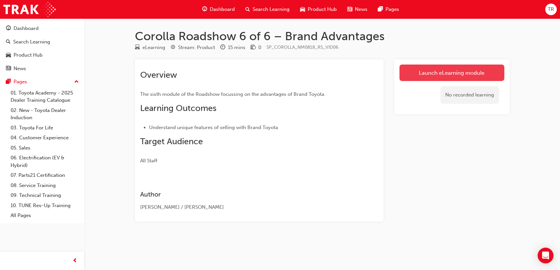
click at [414, 74] on link "Launch eLearning module" at bounding box center [451, 73] width 105 height 16
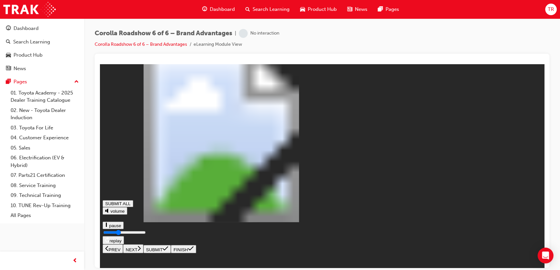
click at [143, 253] on button "NEXT" at bounding box center [133, 248] width 20 height 9
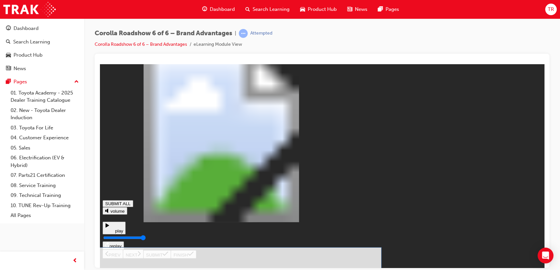
click at [168, 256] on icon at bounding box center [166, 254] width 6 height 4
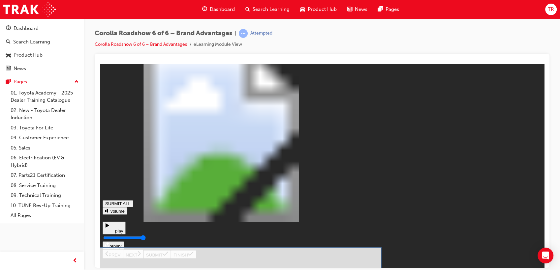
click at [168, 256] on icon at bounding box center [166, 254] width 6 height 4
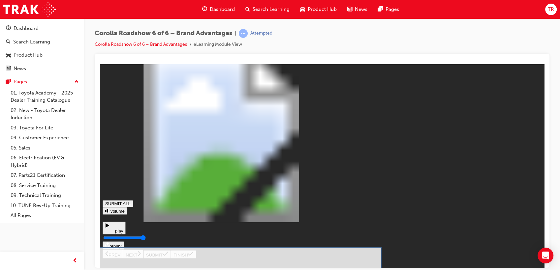
click at [168, 256] on icon at bounding box center [166, 254] width 6 height 4
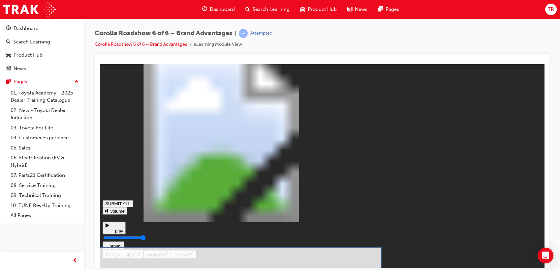
click at [171, 256] on button "SUBMIT" at bounding box center [156, 254] width 27 height 8
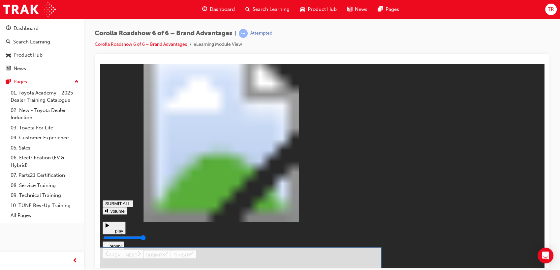
click at [168, 256] on icon at bounding box center [166, 254] width 6 height 4
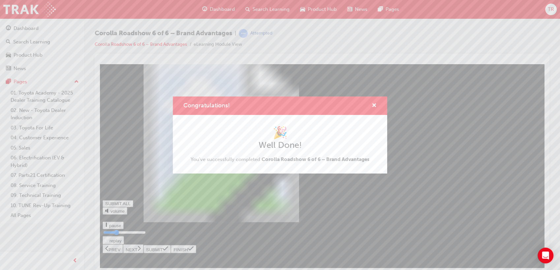
type input "0.283"
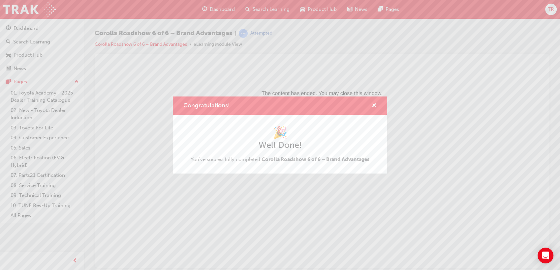
click at [377, 106] on div "Congratulations!" at bounding box center [280, 106] width 214 height 19
click at [376, 106] on span "cross-icon" at bounding box center [374, 106] width 5 height 6
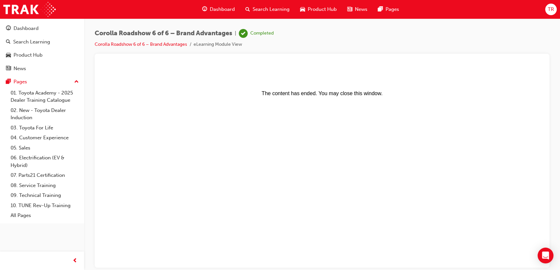
click at [251, 9] on div "Search Learning" at bounding box center [267, 10] width 55 height 14
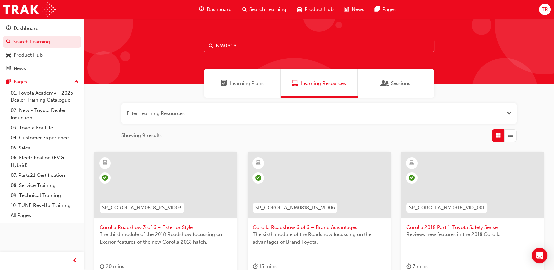
drag, startPoint x: 262, startPoint y: 46, endPoint x: 166, endPoint y: 45, distance: 96.6
click at [166, 45] on div "NM0818" at bounding box center [319, 50] width 470 height 65
paste input "1019"
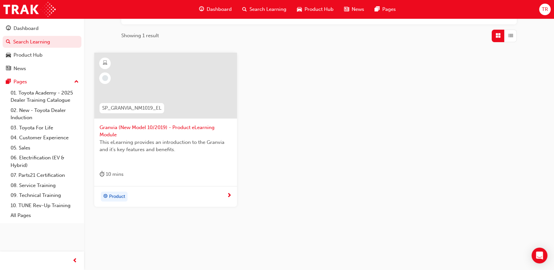
scroll to position [63, 0]
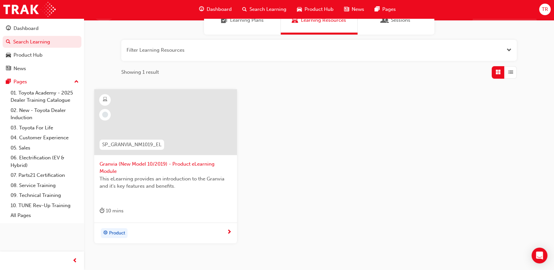
type input "NM1019"
click at [160, 164] on span "Granvia (New Model 10/2019) - Product eLearning Module" at bounding box center [166, 168] width 132 height 15
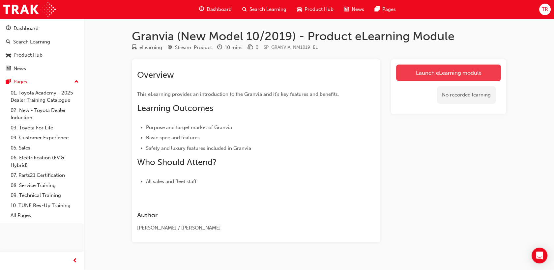
click at [415, 73] on link "Launch eLearning module" at bounding box center [448, 73] width 105 height 16
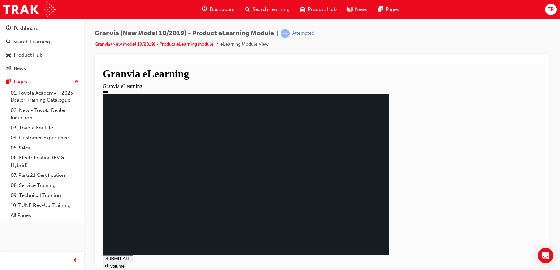
drag, startPoint x: 340, startPoint y: 199, endPoint x: 342, endPoint y: 204, distance: 5.4
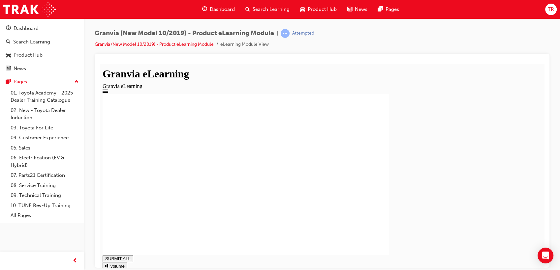
click at [262, 11] on span "Search Learning" at bounding box center [271, 10] width 37 height 8
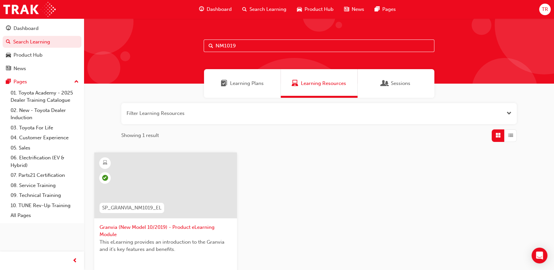
drag, startPoint x: 253, startPoint y: 47, endPoint x: 175, endPoint y: 48, distance: 78.5
click at [175, 48] on div "NM1019" at bounding box center [319, 50] width 470 height 65
paste input "FL0820"
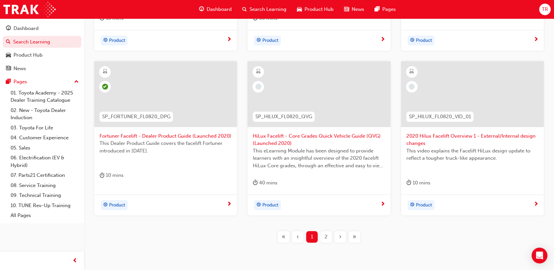
scroll to position [73, 0]
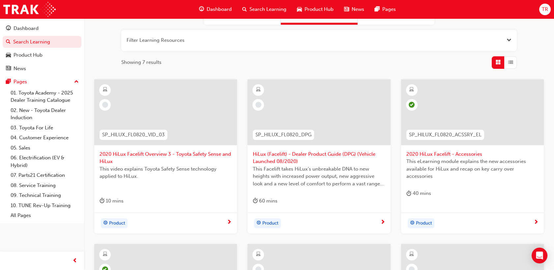
type input "FL0820"
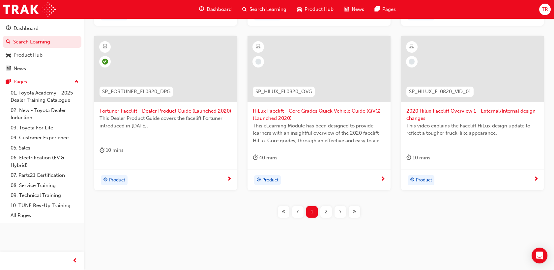
click at [327, 212] on span "2" at bounding box center [326, 212] width 3 height 8
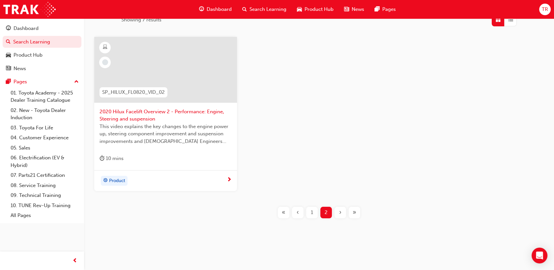
scroll to position [117, 0]
click at [314, 209] on div "1" at bounding box center [312, 212] width 12 height 12
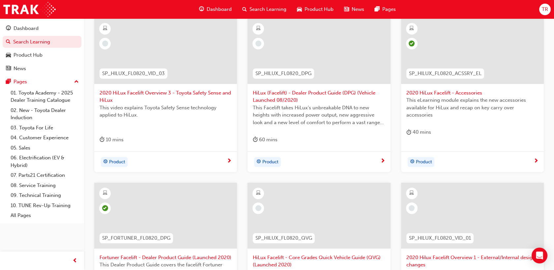
scroll to position [25, 0]
